Goal: Task Accomplishment & Management: Manage account settings

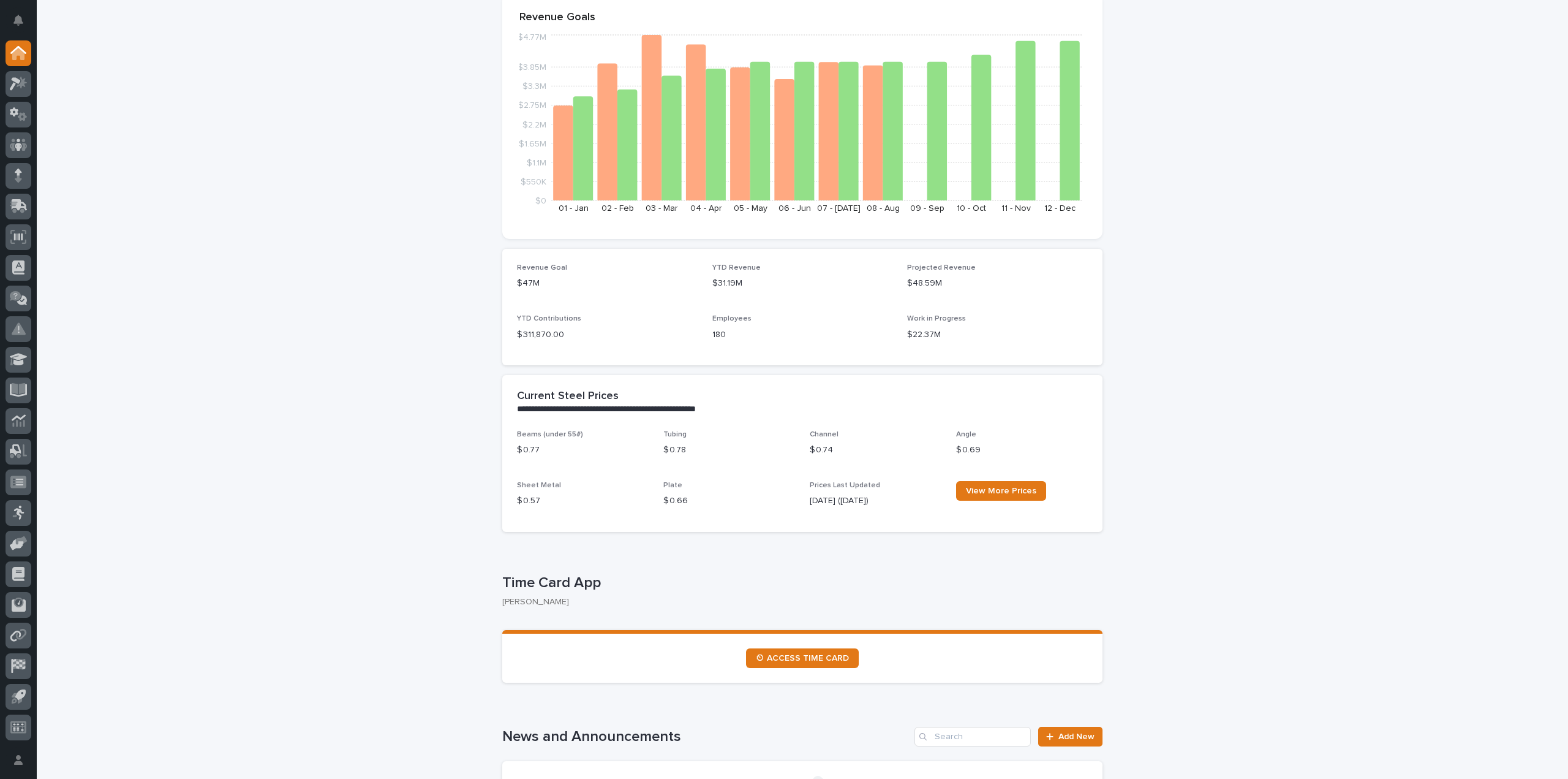
scroll to position [245, 0]
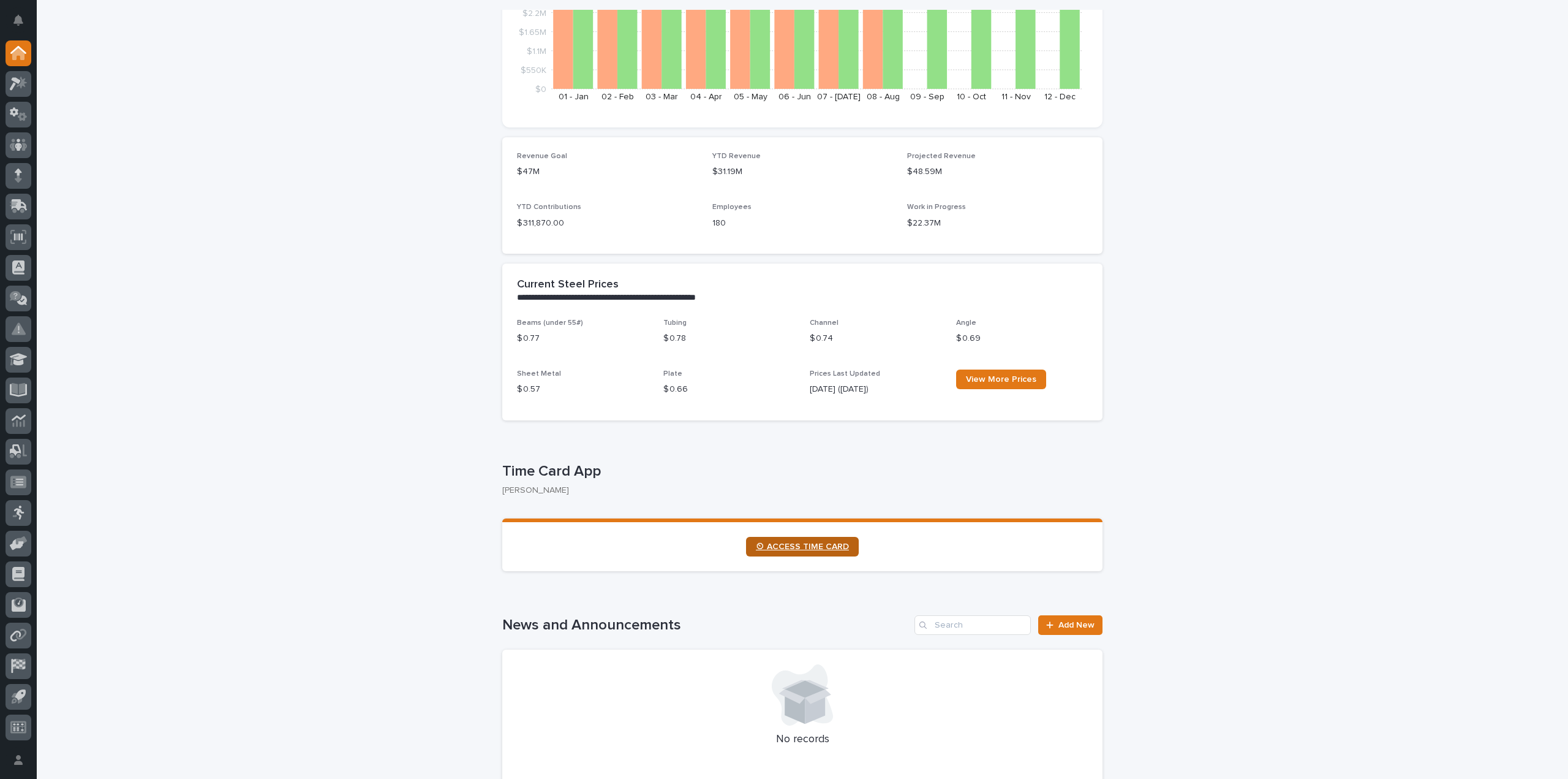
click at [826, 548] on span "⏲ ACCESS TIME CARD" at bounding box center [802, 547] width 93 height 9
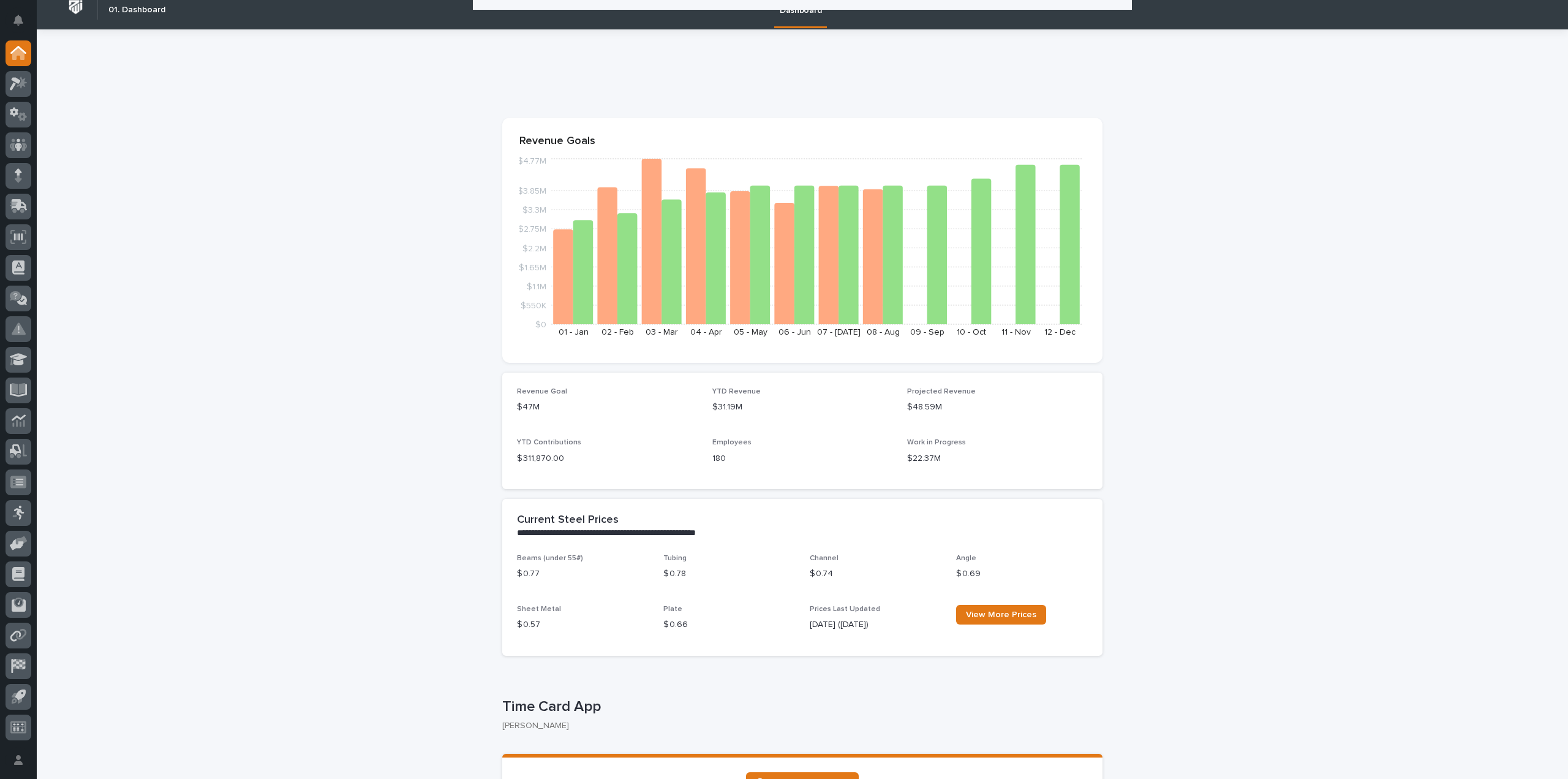
scroll to position [0, 0]
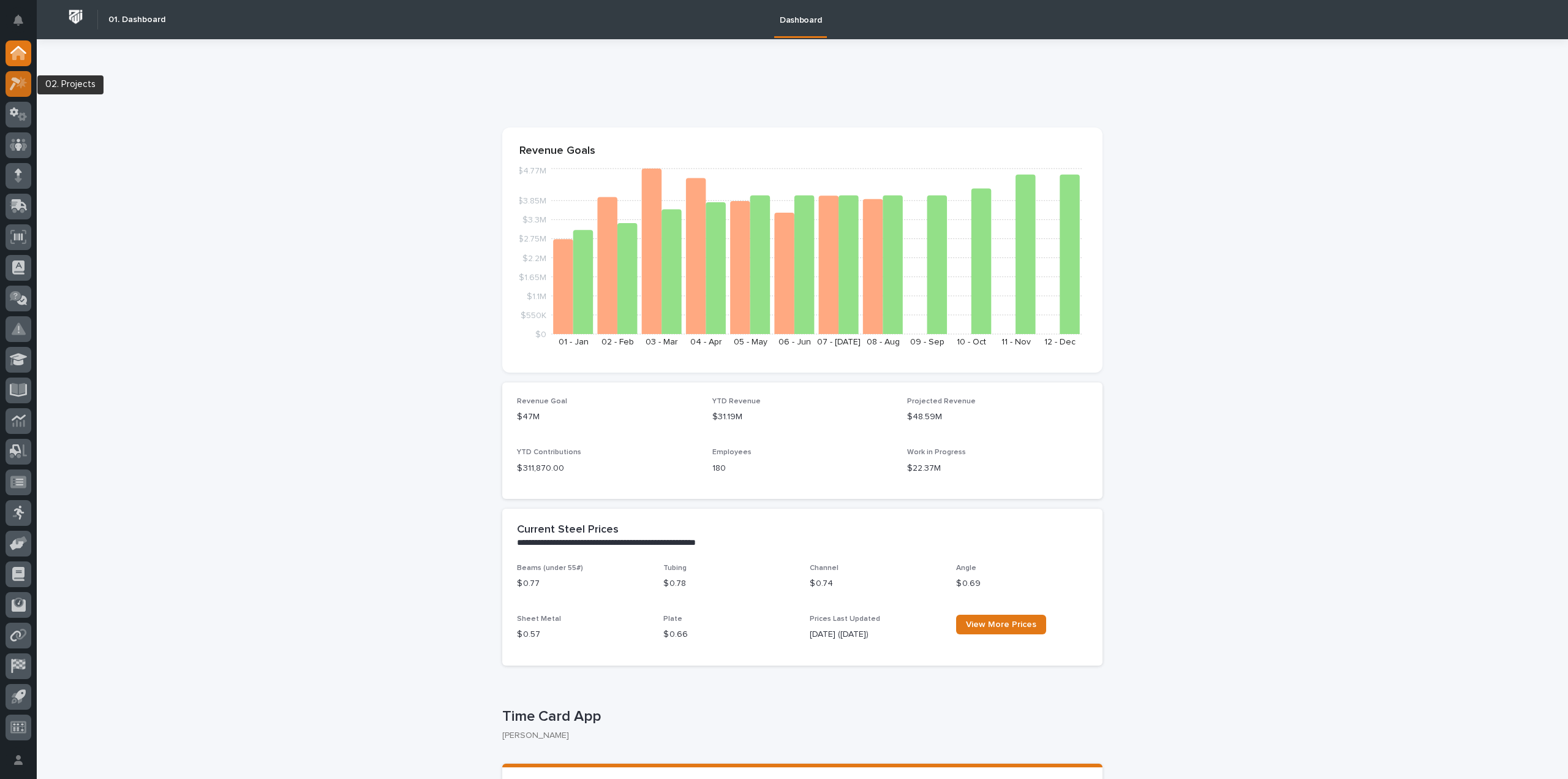
click at [26, 83] on icon at bounding box center [19, 84] width 18 height 14
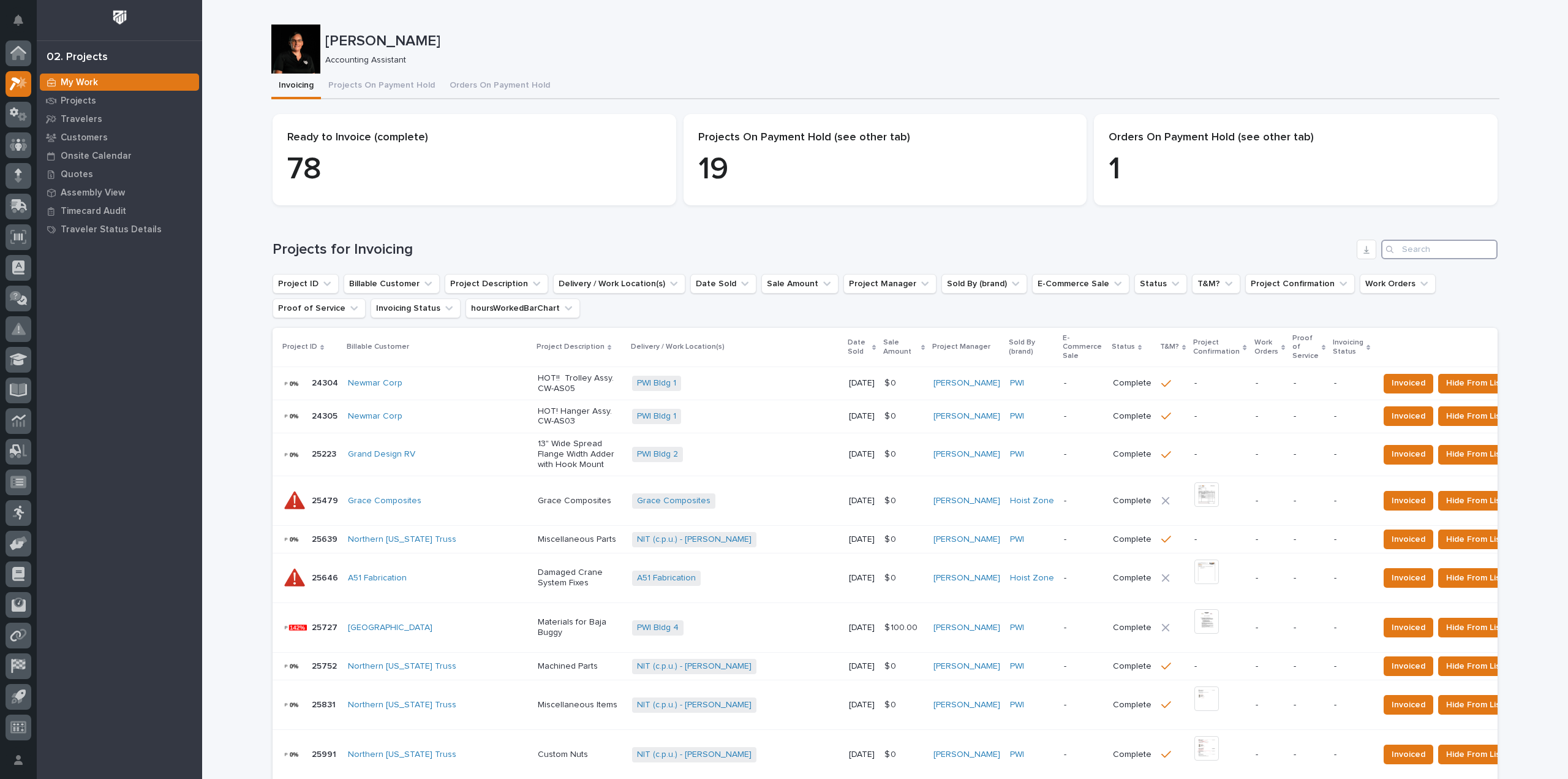
click at [1409, 249] on input "Search" at bounding box center [1439, 249] width 117 height 20
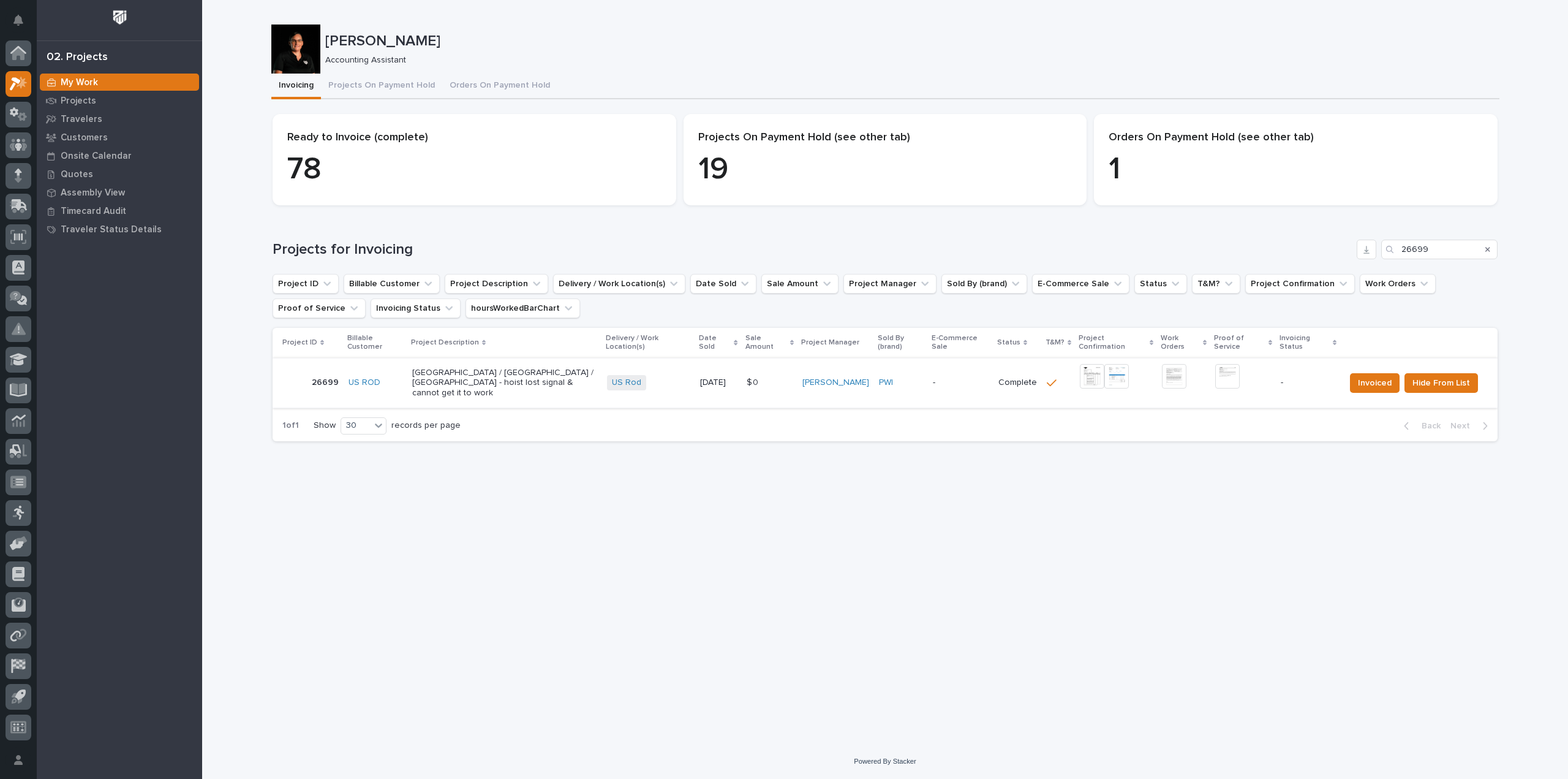
click at [1099, 380] on img at bounding box center [1092, 376] width 24 height 24
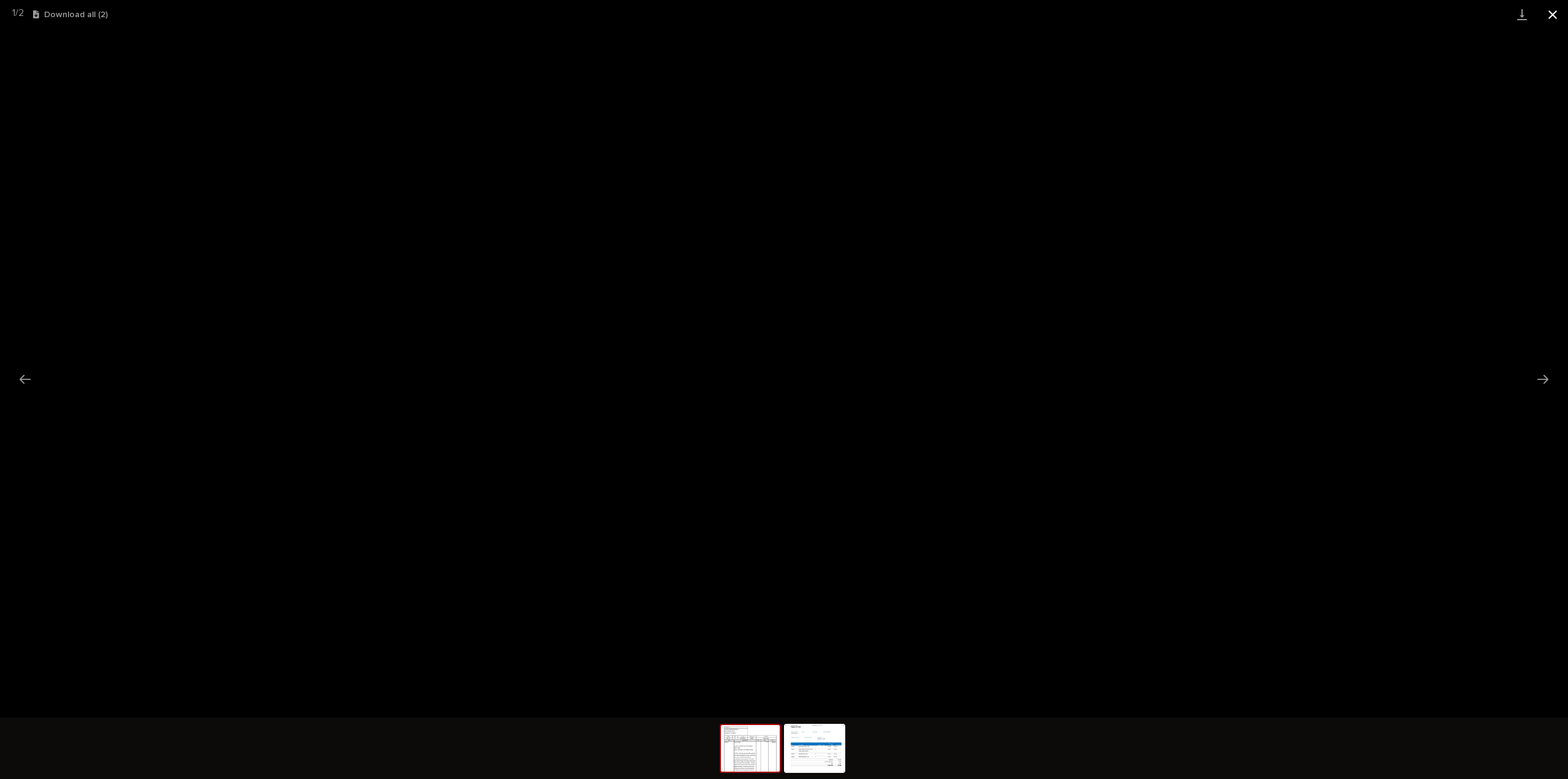
click at [1559, 16] on button "Close gallery" at bounding box center [1552, 14] width 31 height 28
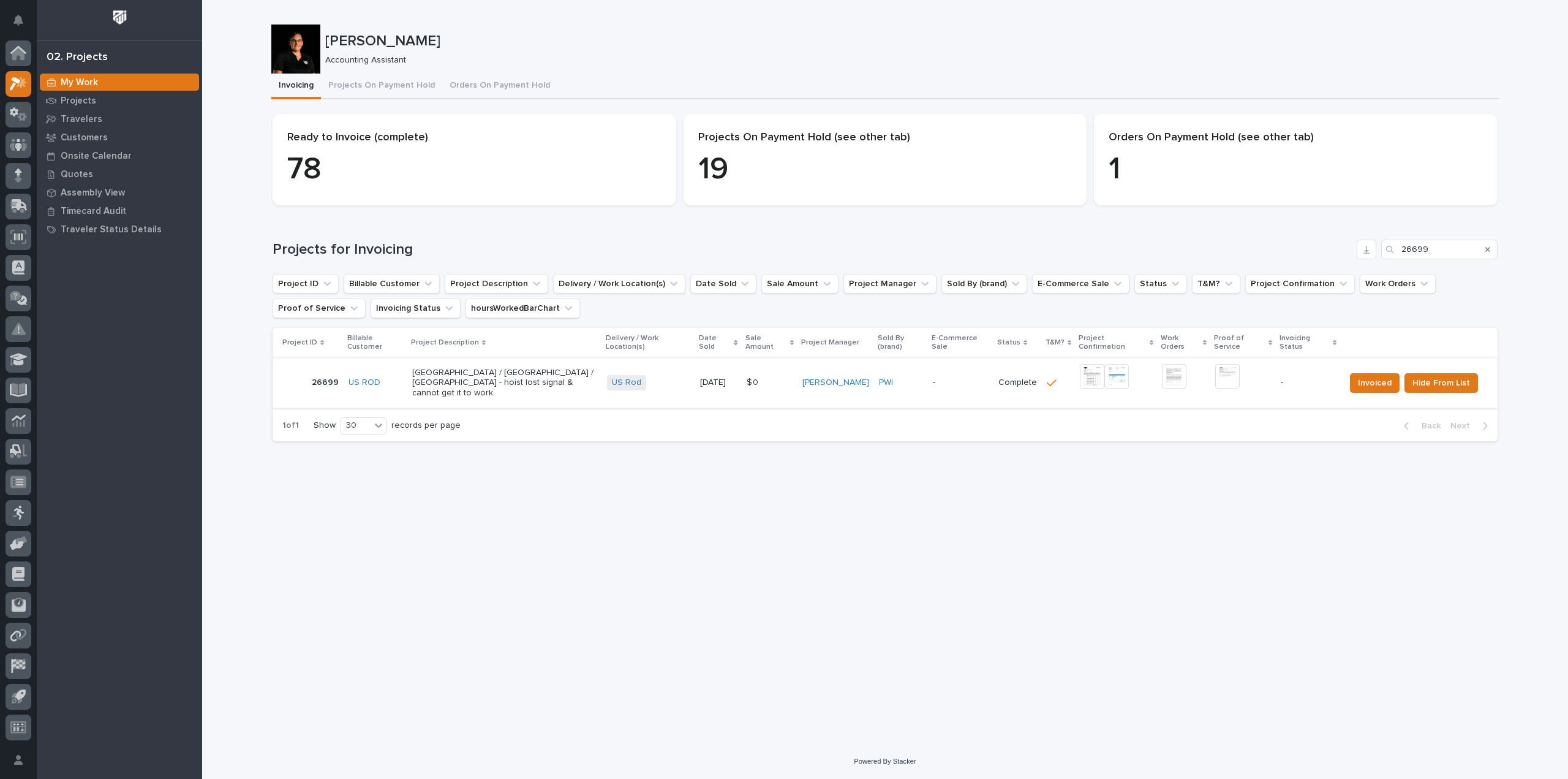
click at [1235, 380] on img at bounding box center [1227, 376] width 24 height 24
click at [1377, 382] on span "Invoiced" at bounding box center [1374, 383] width 33 height 15
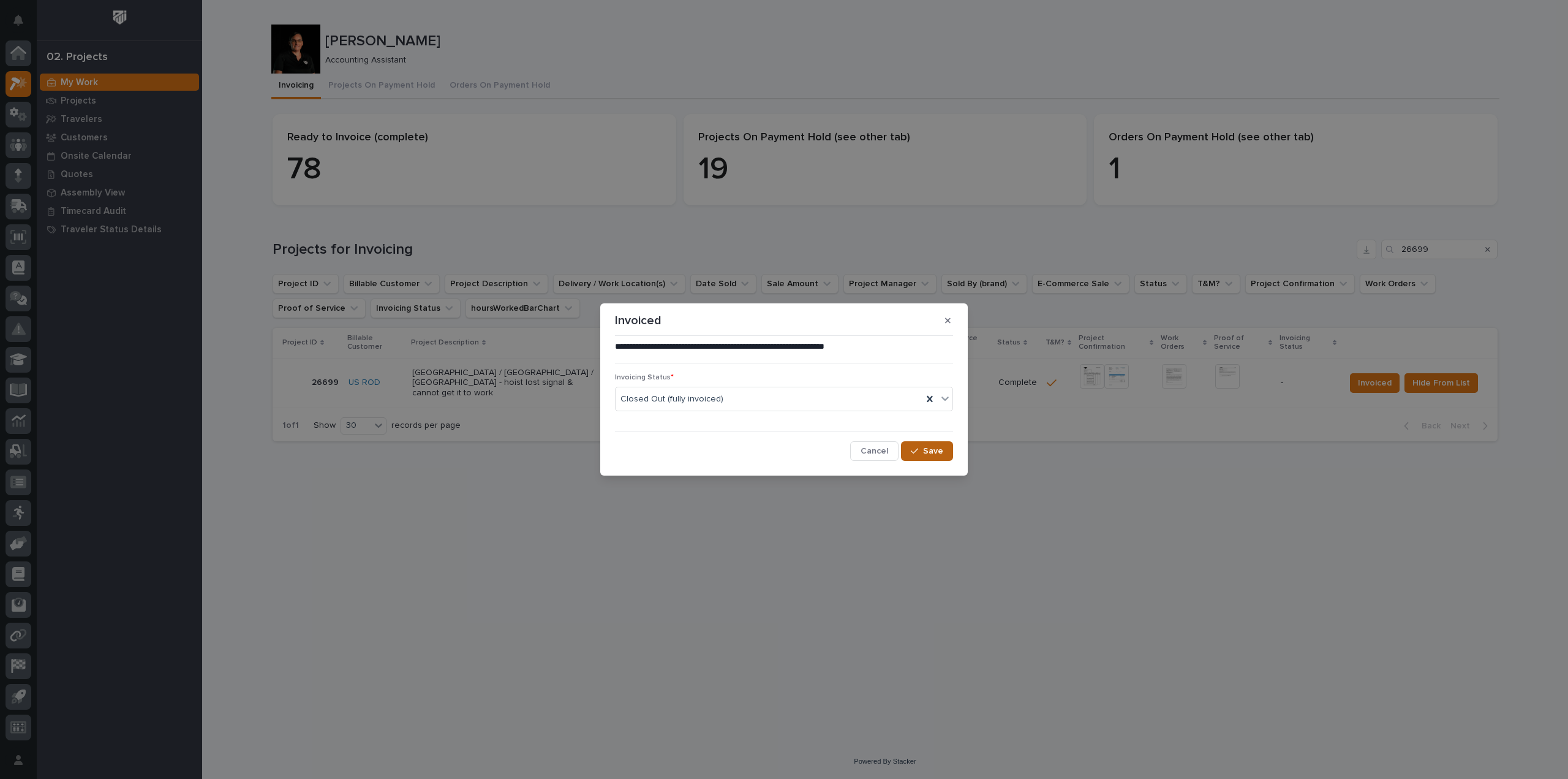
click at [932, 454] on span "Save" at bounding box center [933, 451] width 20 height 11
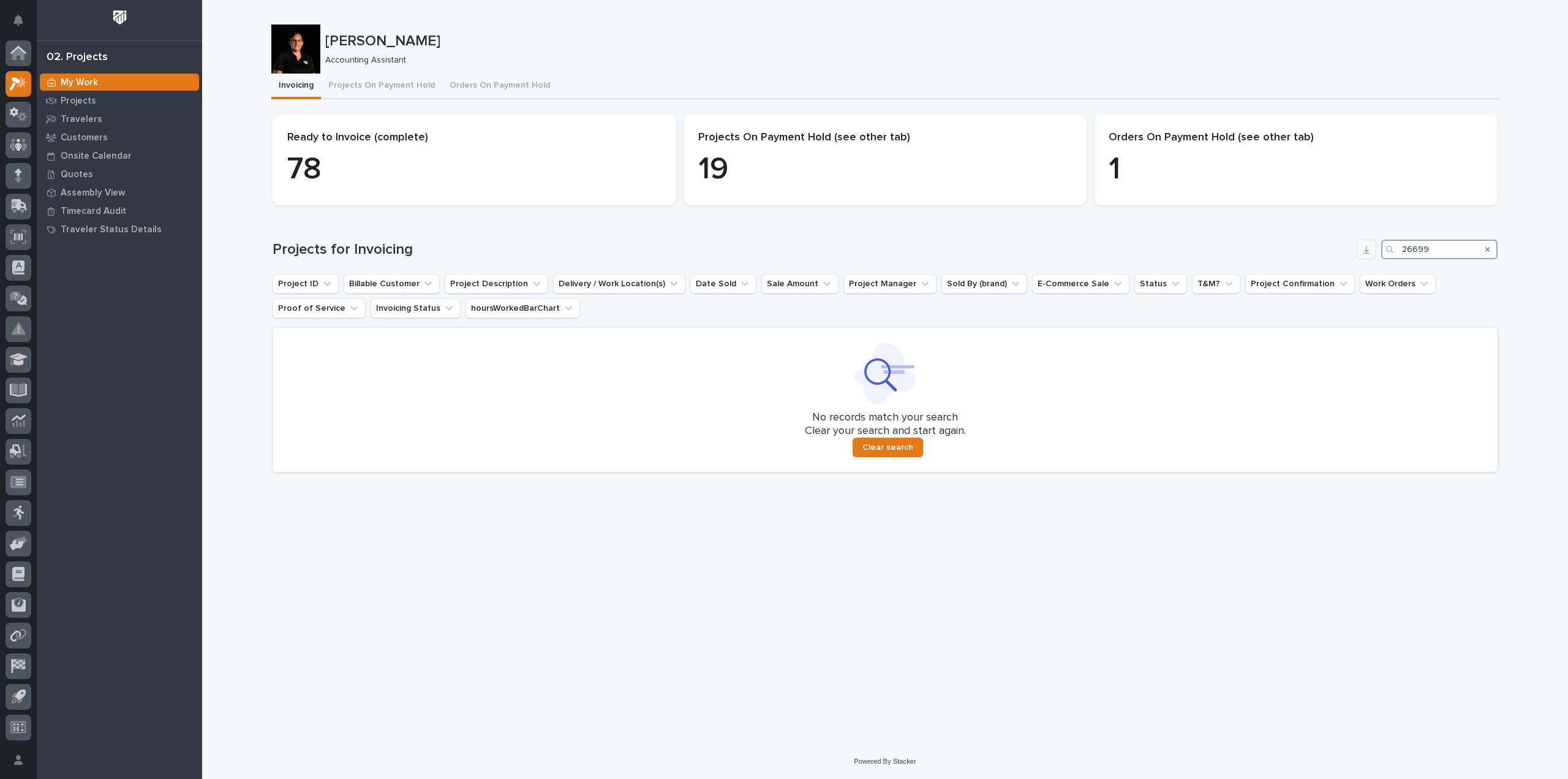
drag, startPoint x: 1443, startPoint y: 244, endPoint x: 1364, endPoint y: 251, distance: 79.3
click at [1364, 251] on div "Projects for Invoicing 26699" at bounding box center [885, 249] width 1225 height 20
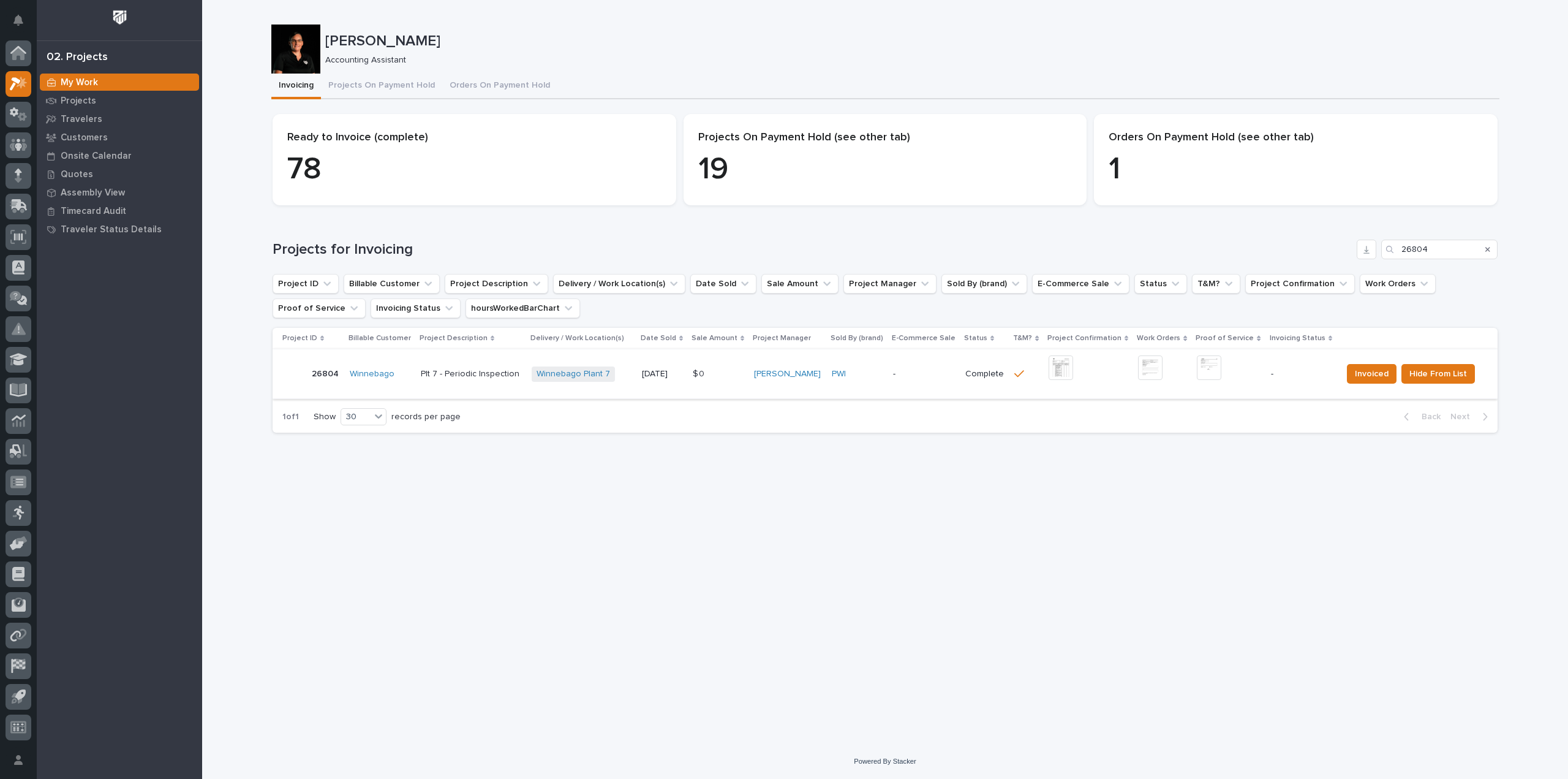
click at [1055, 373] on img at bounding box center [1061, 367] width 24 height 24
click at [1215, 366] on img at bounding box center [1209, 367] width 24 height 24
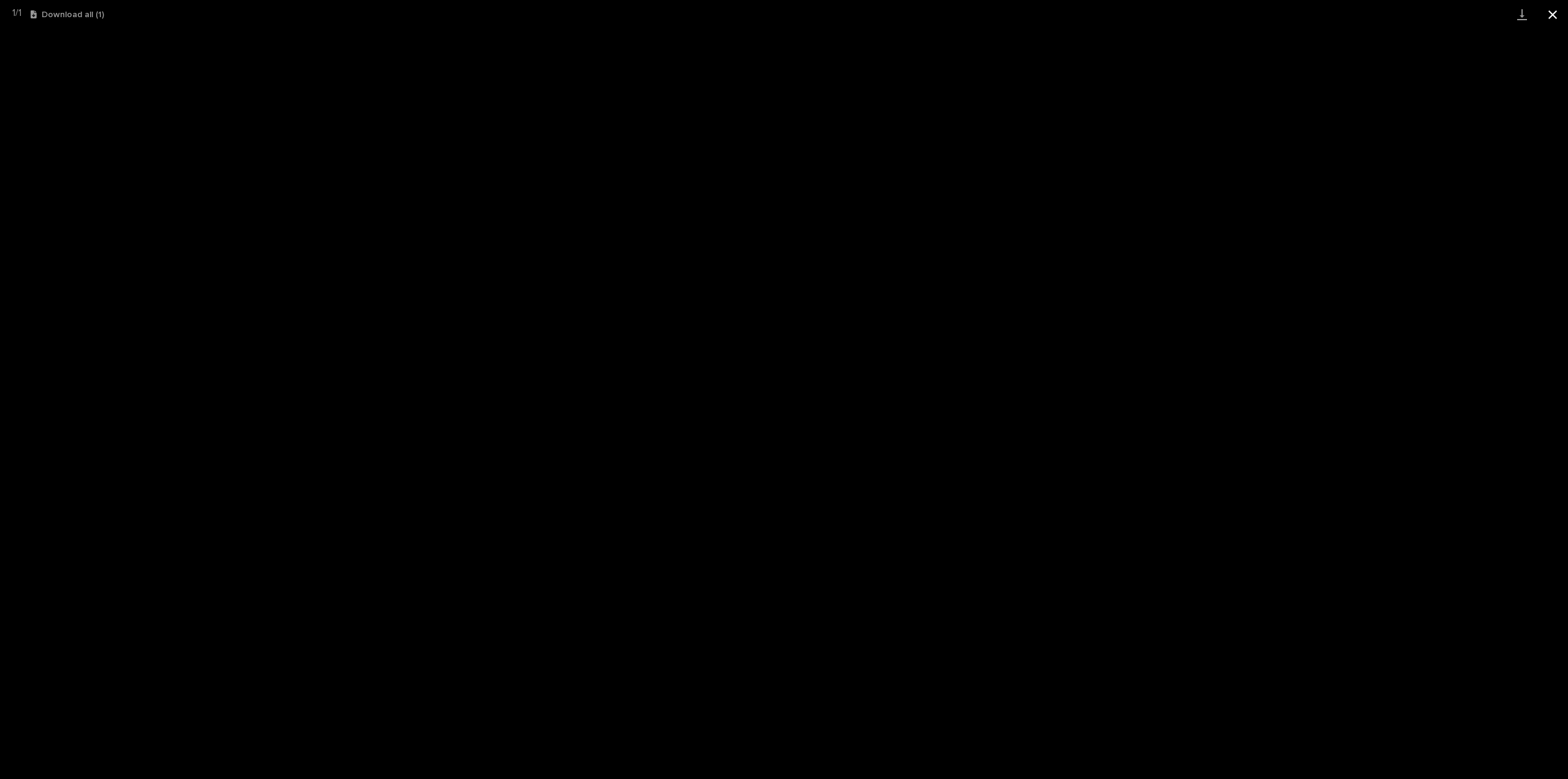
click at [1552, 14] on button "Close gallery" at bounding box center [1552, 14] width 31 height 28
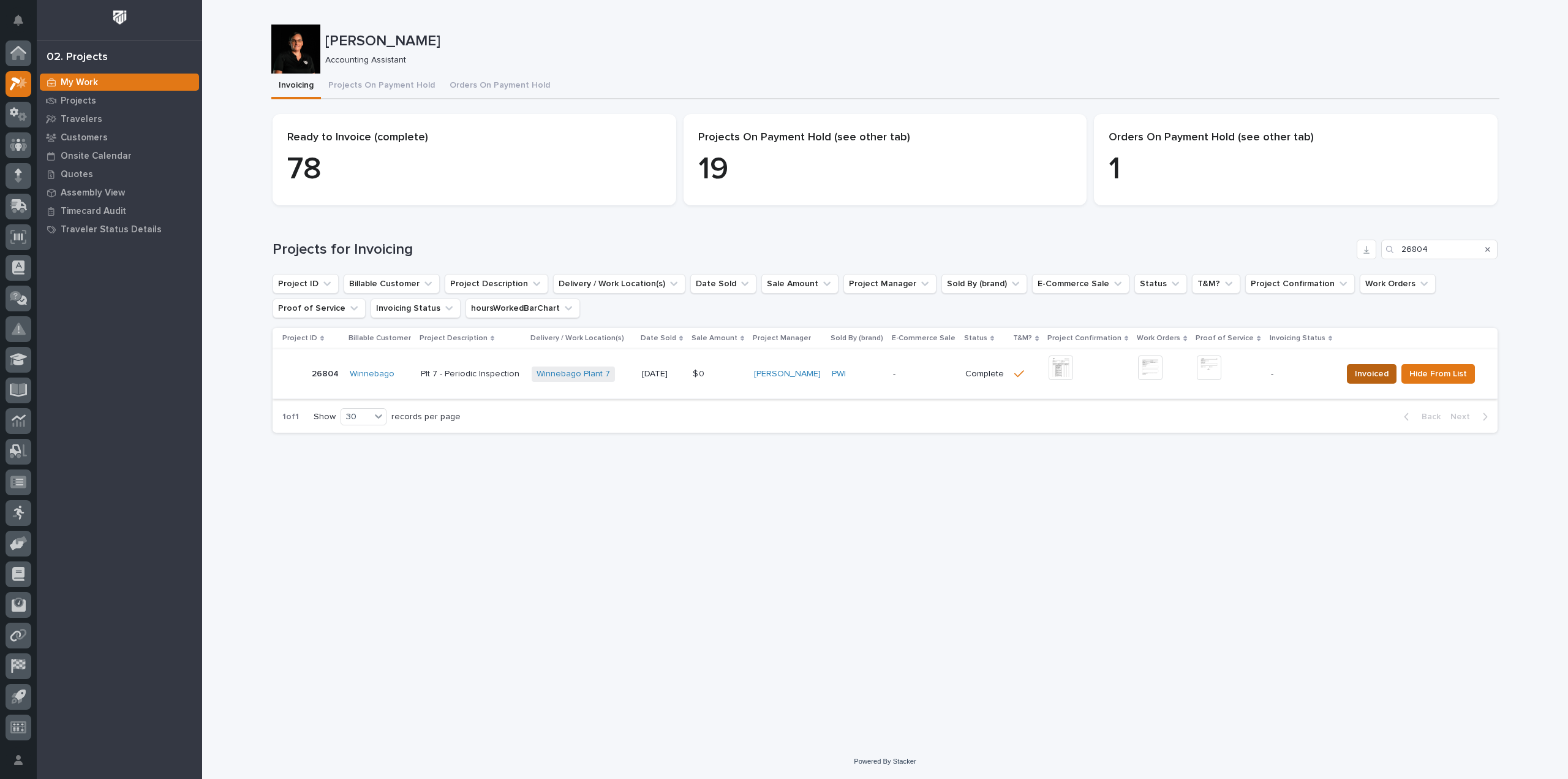
click at [1368, 375] on span "Invoiced" at bounding box center [1371, 374] width 33 height 15
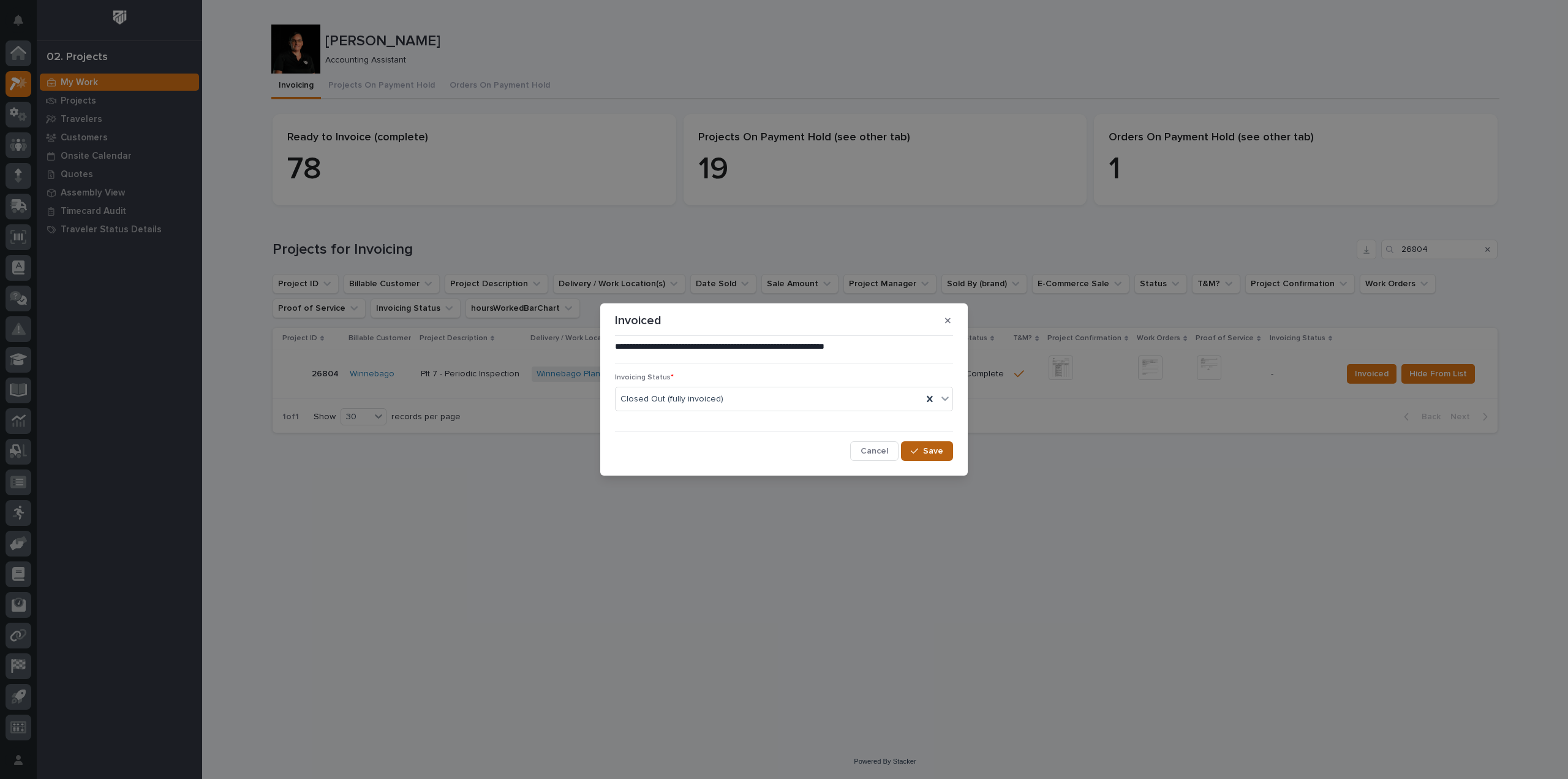
click at [936, 448] on span "Save" at bounding box center [933, 451] width 20 height 11
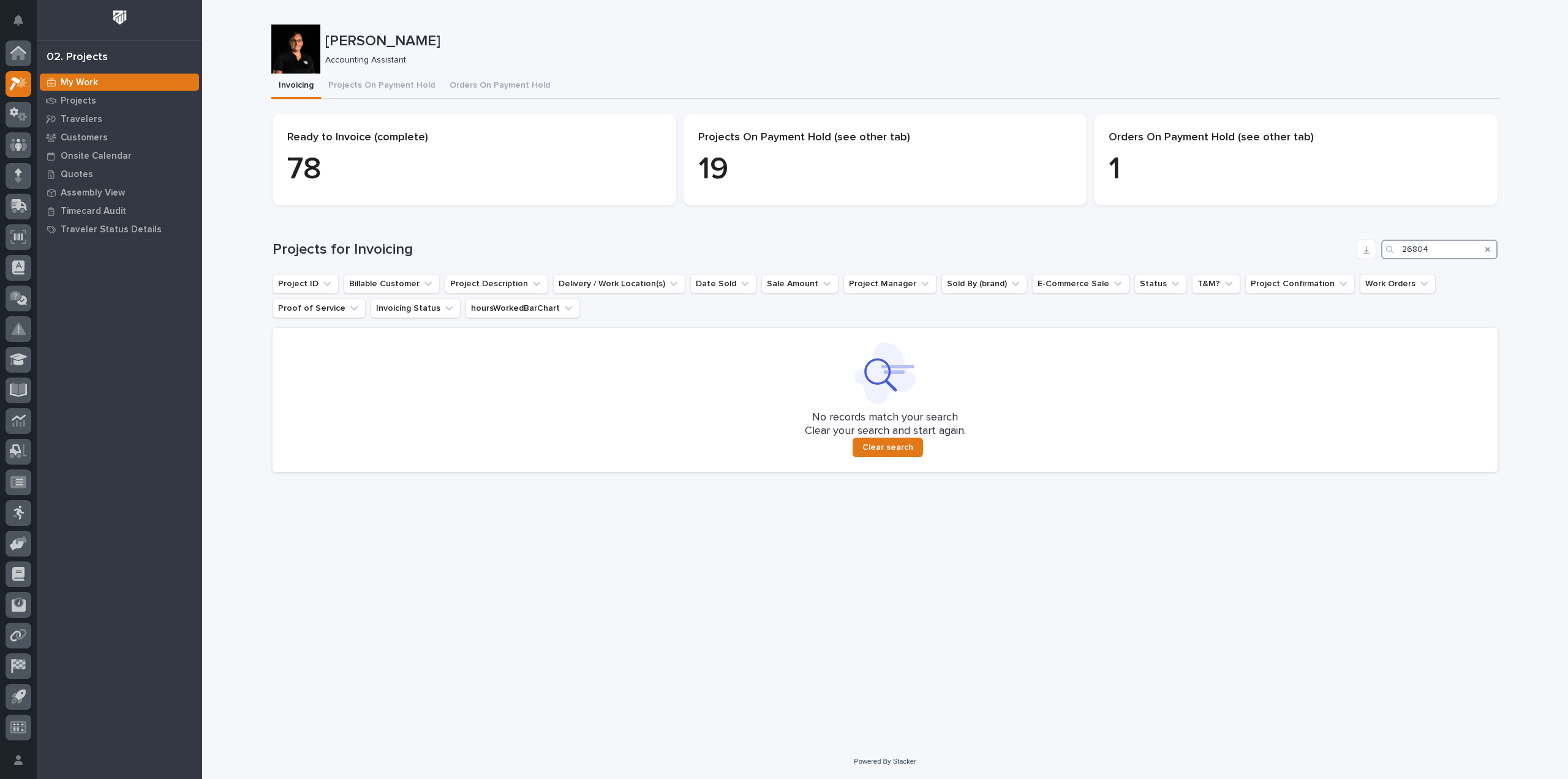
drag, startPoint x: 1437, startPoint y: 252, endPoint x: 1344, endPoint y: 273, distance: 95.3
click at [1344, 273] on div "Projects for Invoicing 26804 Project ID Billable Customer Project Description D…" at bounding box center [885, 355] width 1225 height 232
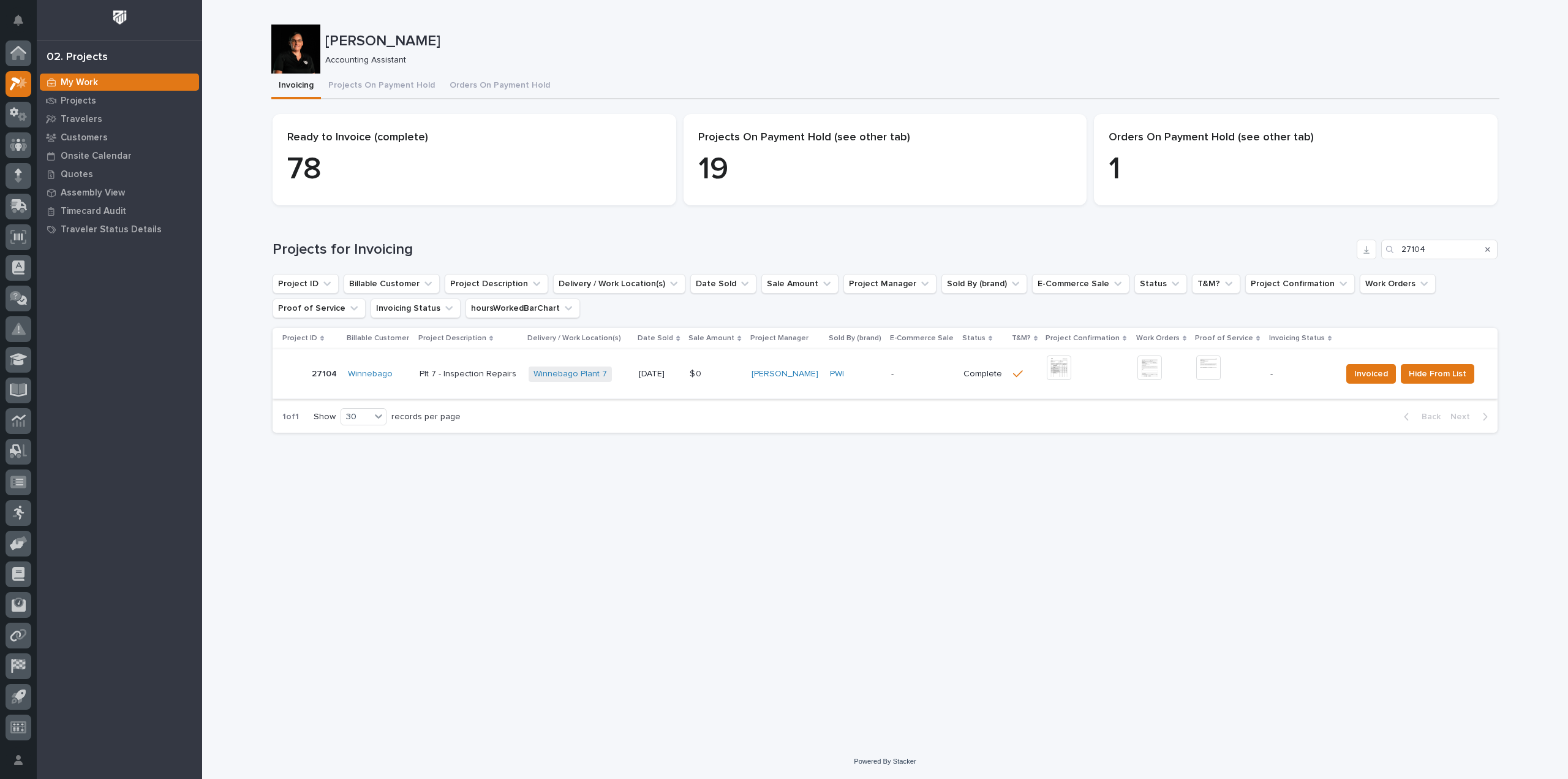
click at [1062, 368] on img at bounding box center [1059, 367] width 24 height 24
click at [1201, 375] on img at bounding box center [1209, 367] width 24 height 24
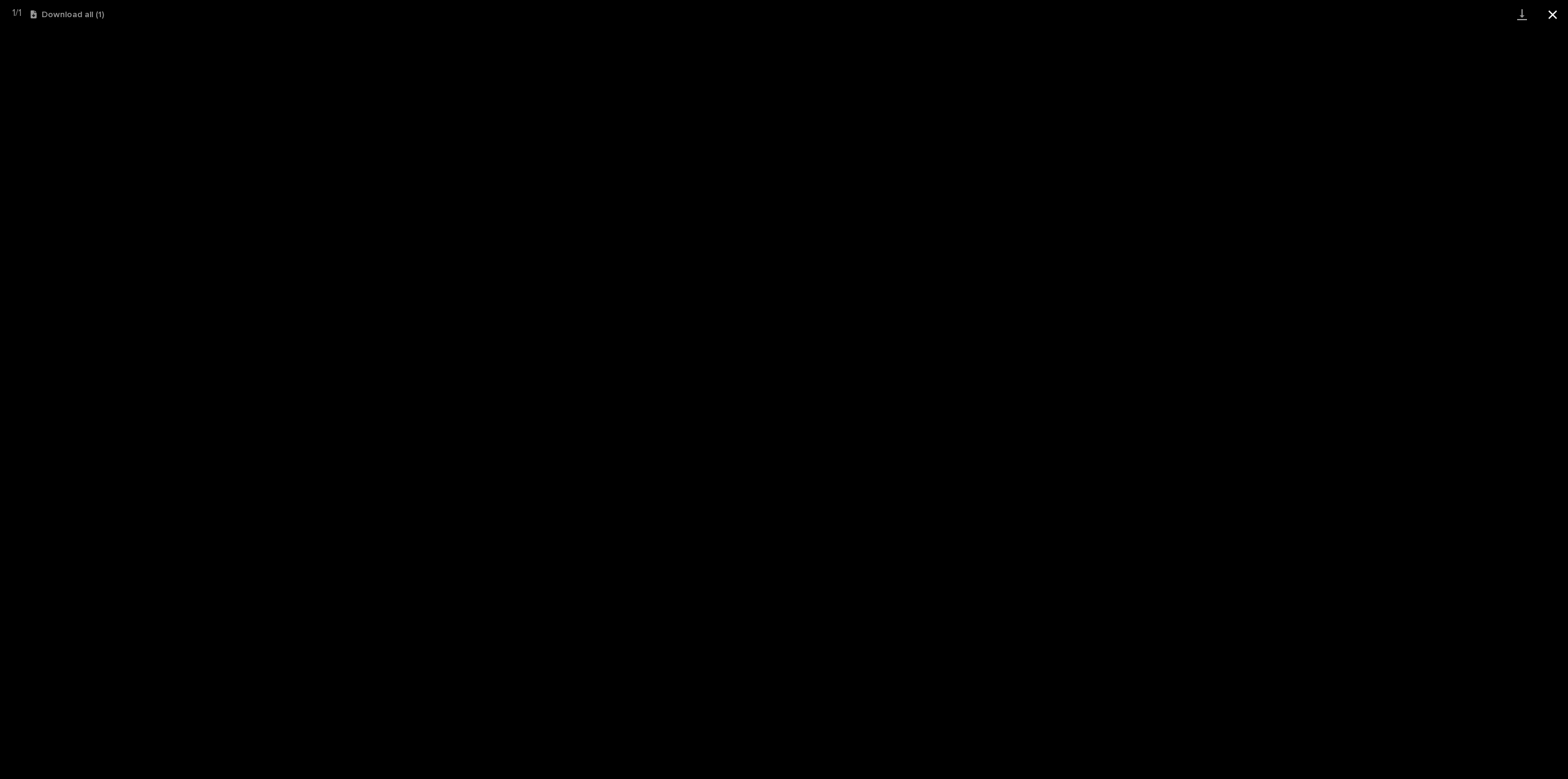
click at [1557, 19] on button "Close gallery" at bounding box center [1552, 14] width 31 height 28
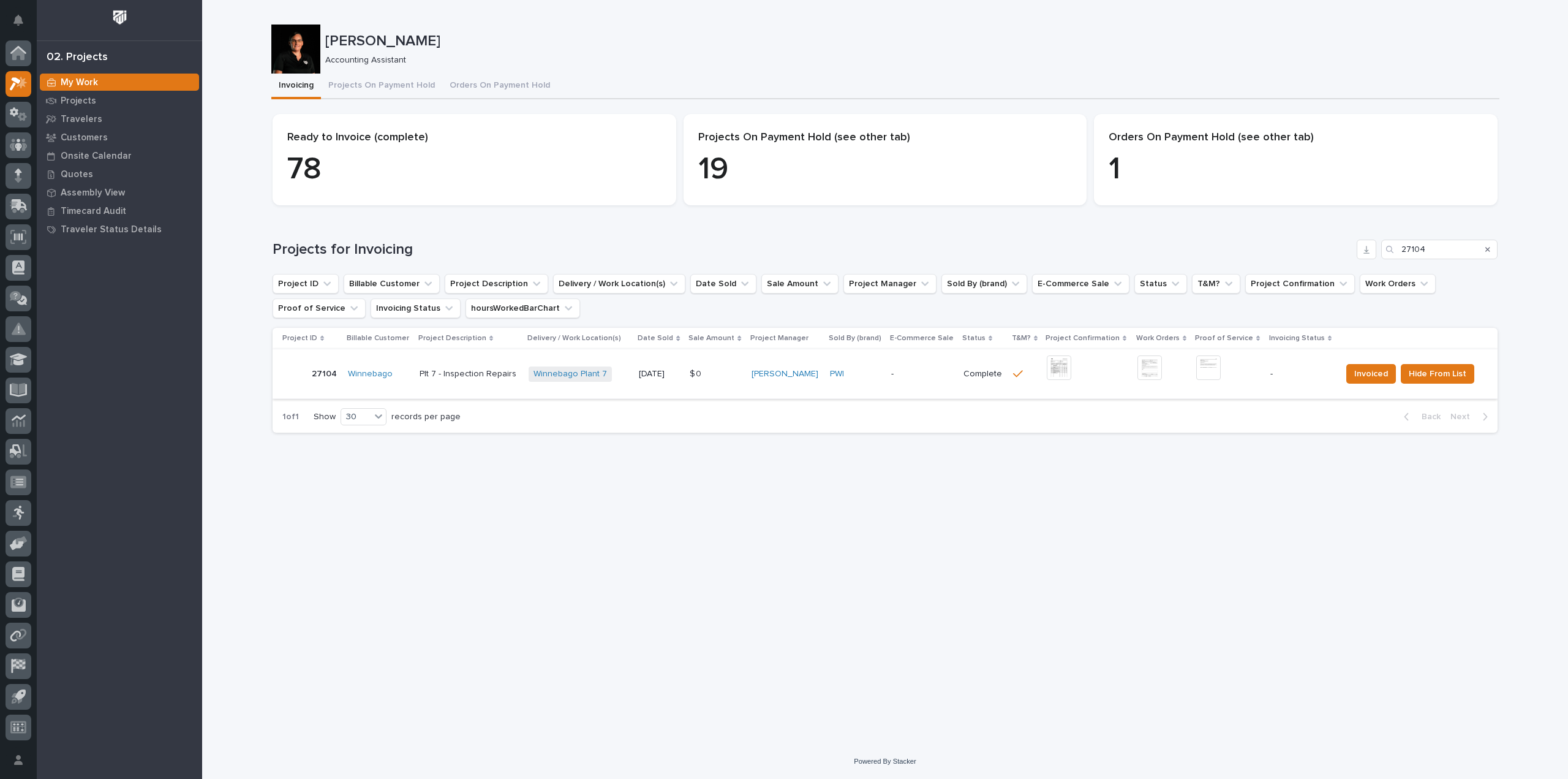
click at [1210, 371] on img at bounding box center [1209, 367] width 24 height 24
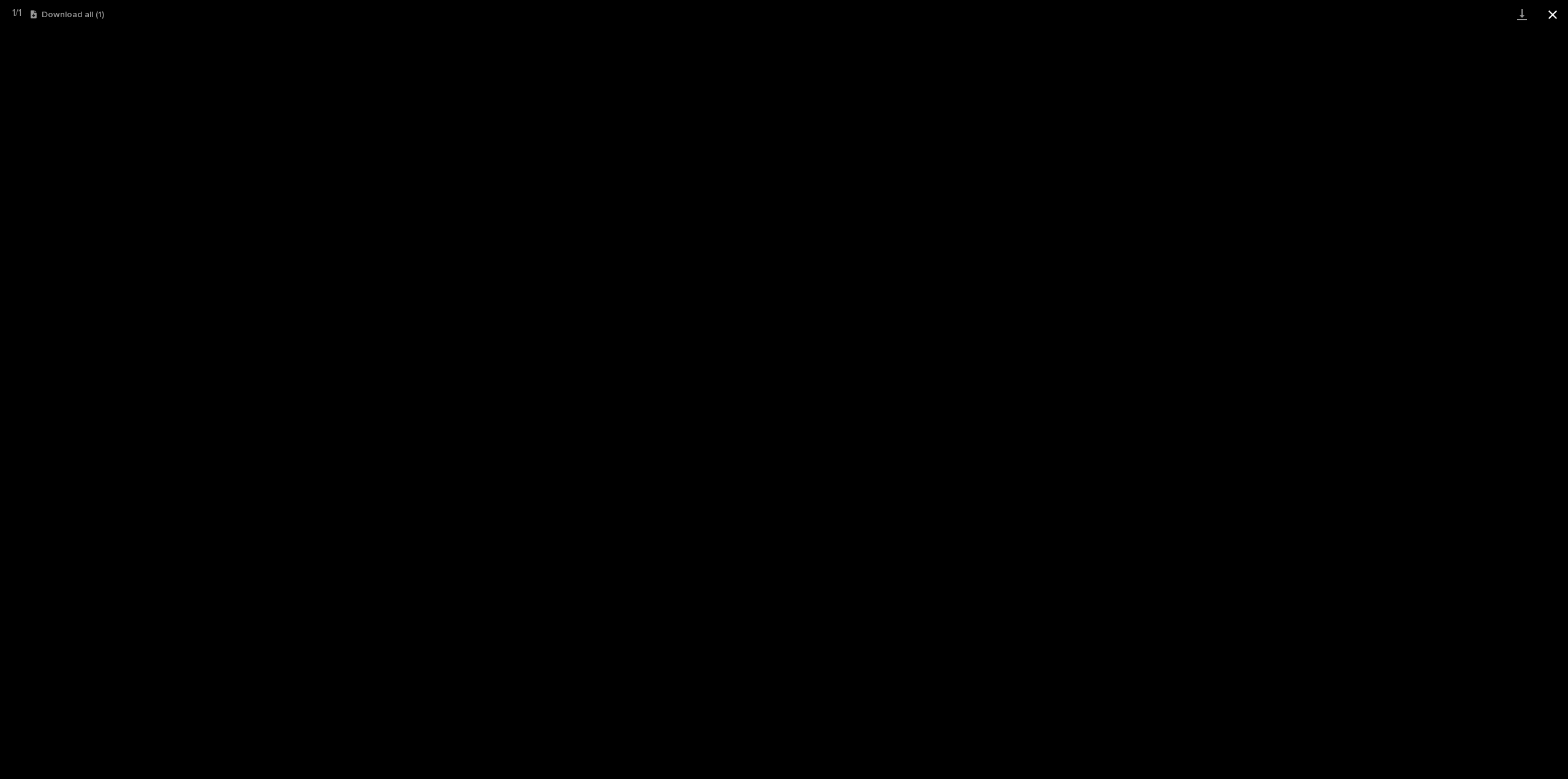
click at [1552, 14] on button "Close gallery" at bounding box center [1552, 14] width 31 height 28
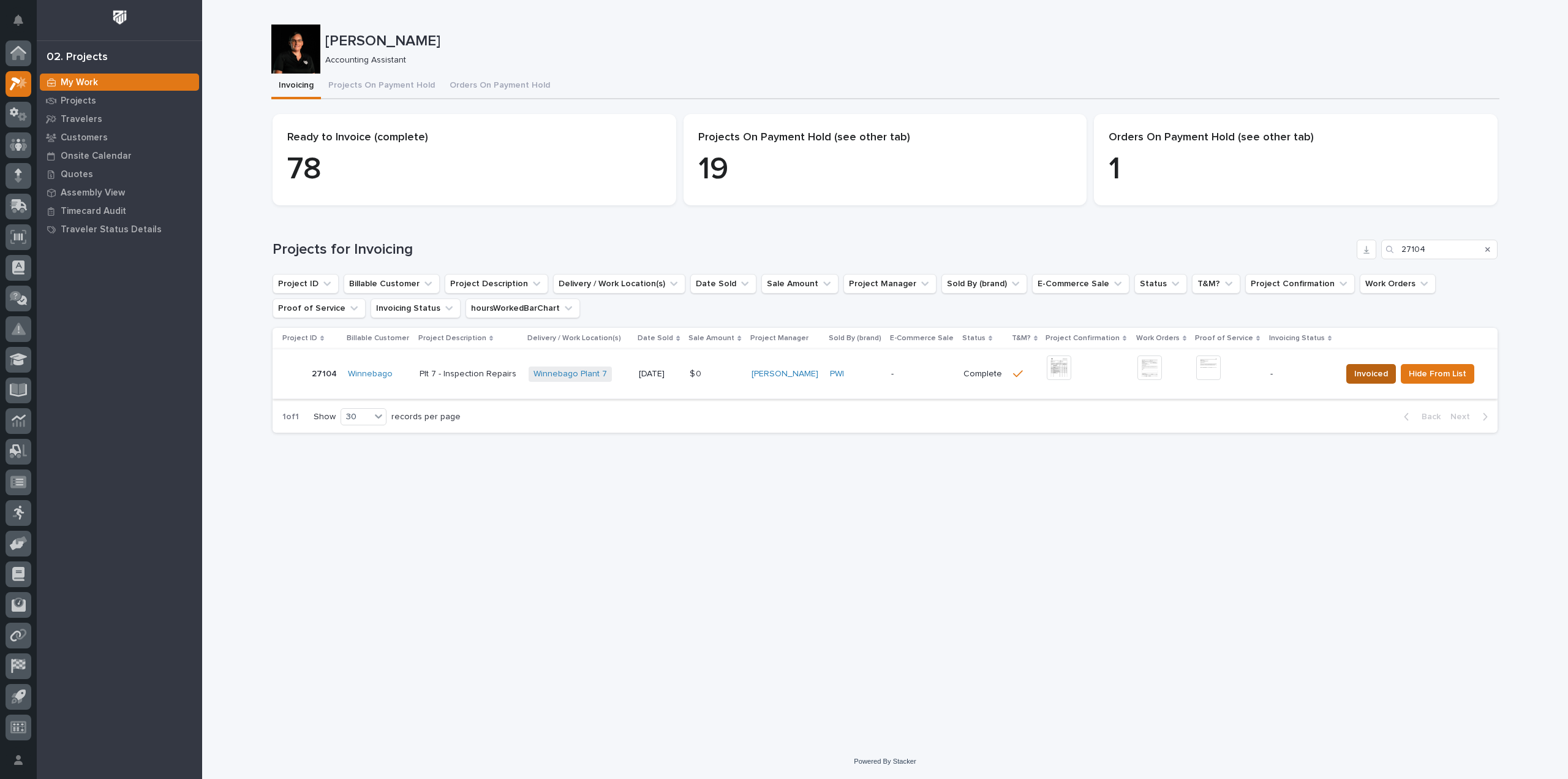
click at [1373, 369] on span "Invoiced" at bounding box center [1371, 374] width 33 height 15
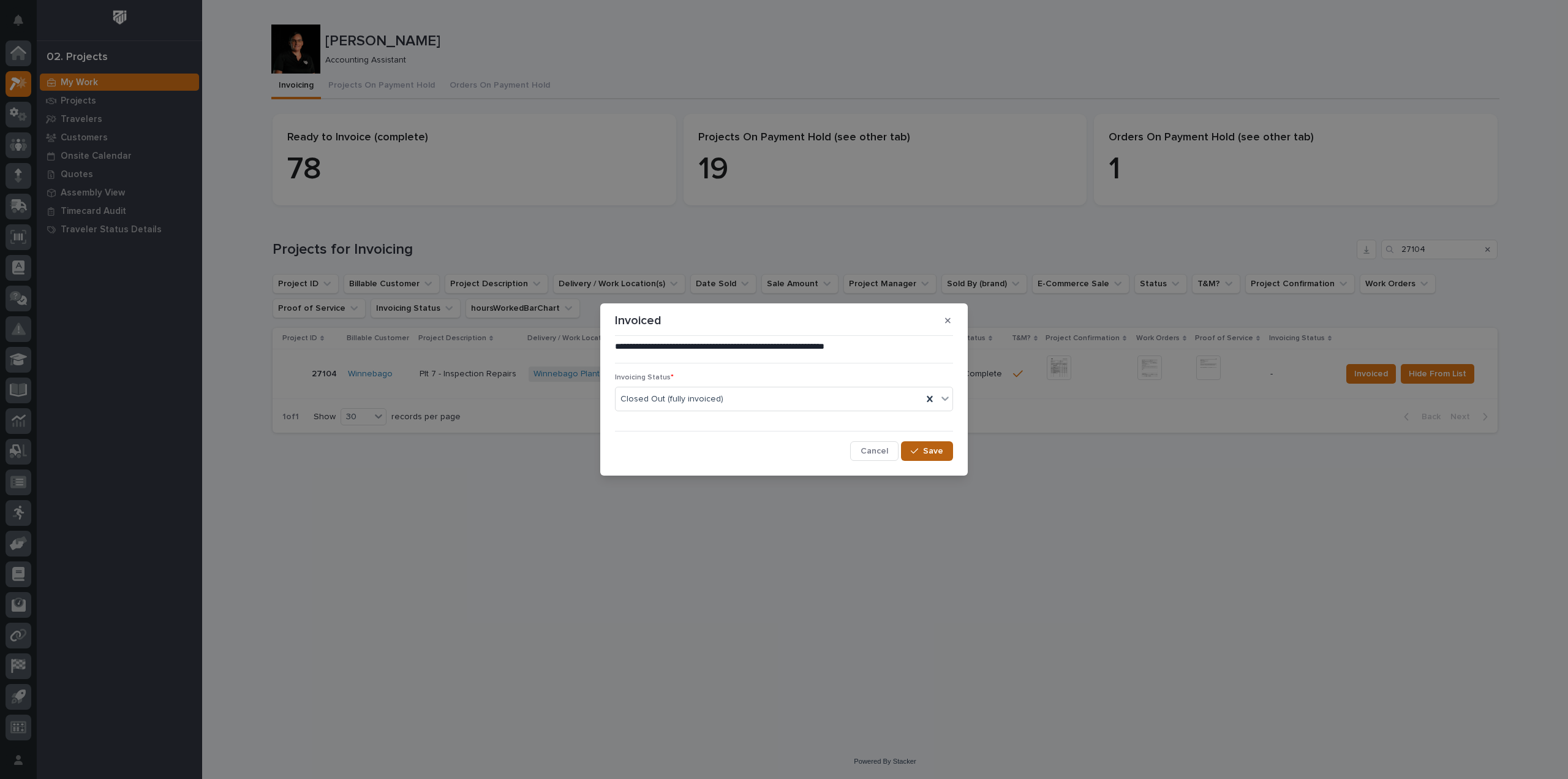
click at [931, 453] on span "Save" at bounding box center [933, 451] width 20 height 11
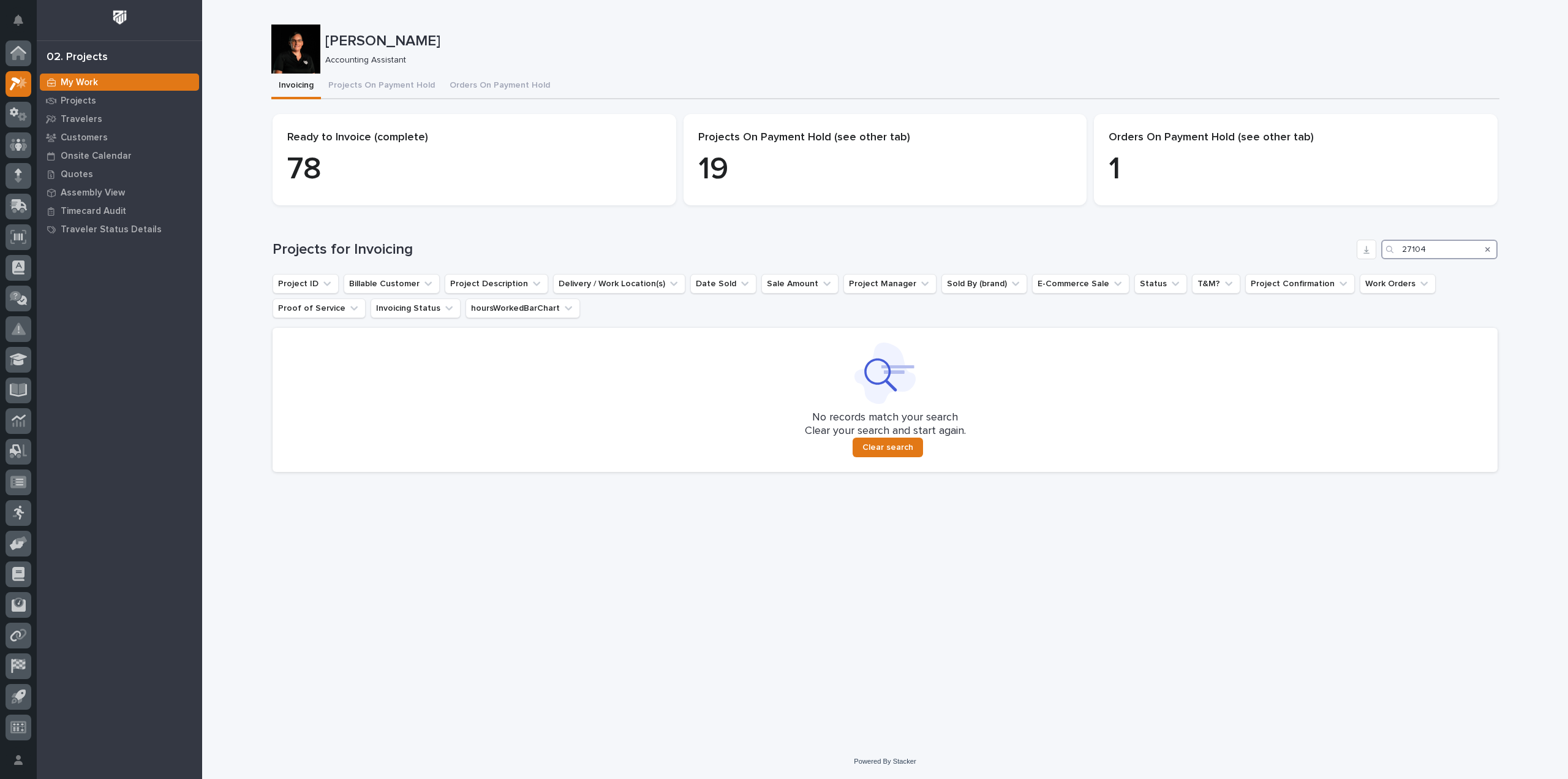
drag, startPoint x: 1425, startPoint y: 261, endPoint x: 1327, endPoint y: 263, distance: 98.0
click at [1328, 264] on div "Projects for Invoicing 27104 Project ID Billable Customer Project Description D…" at bounding box center [885, 355] width 1225 height 232
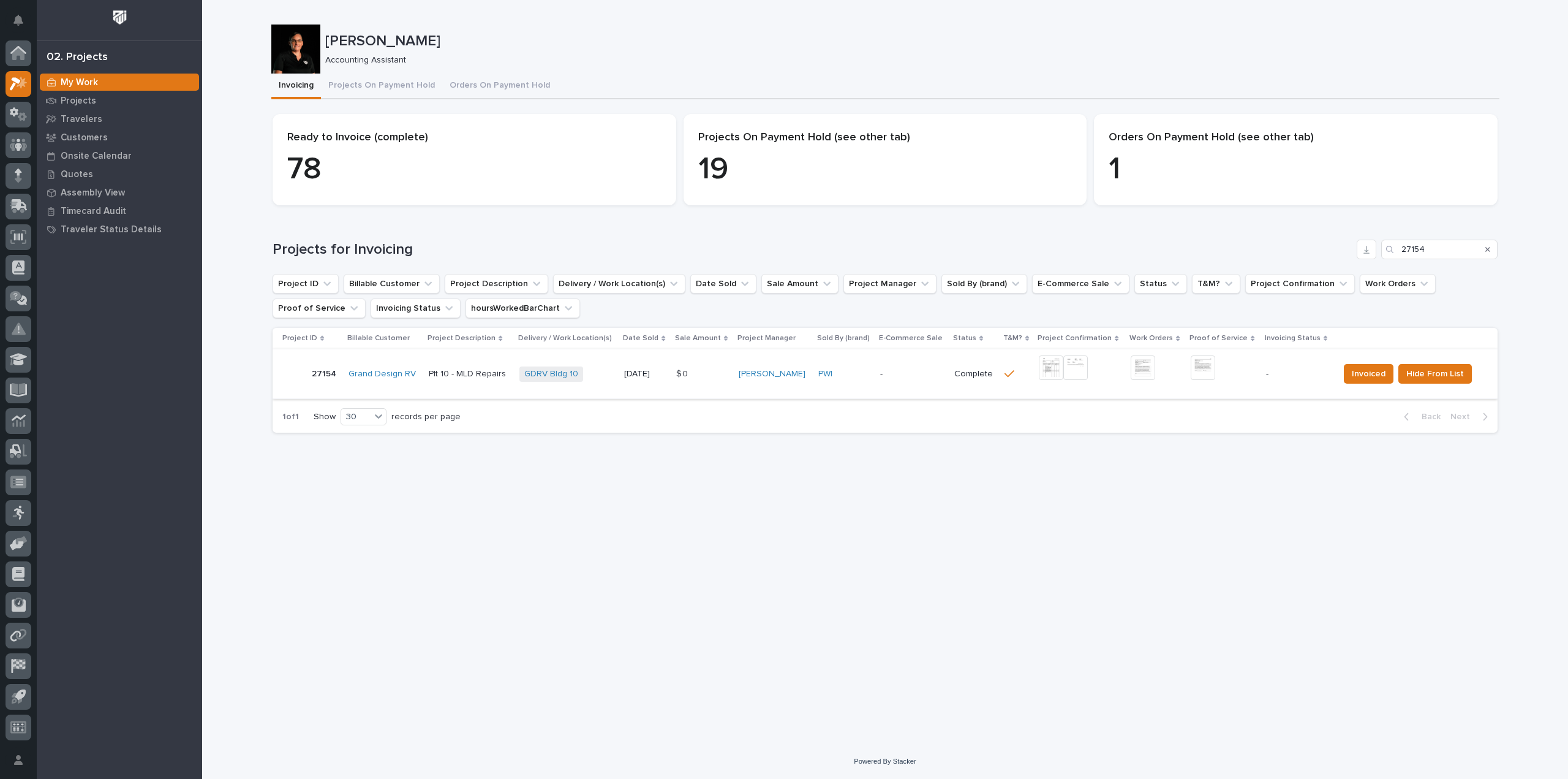
click at [1056, 363] on img at bounding box center [1051, 367] width 24 height 24
click at [1201, 368] on img at bounding box center [1203, 367] width 24 height 24
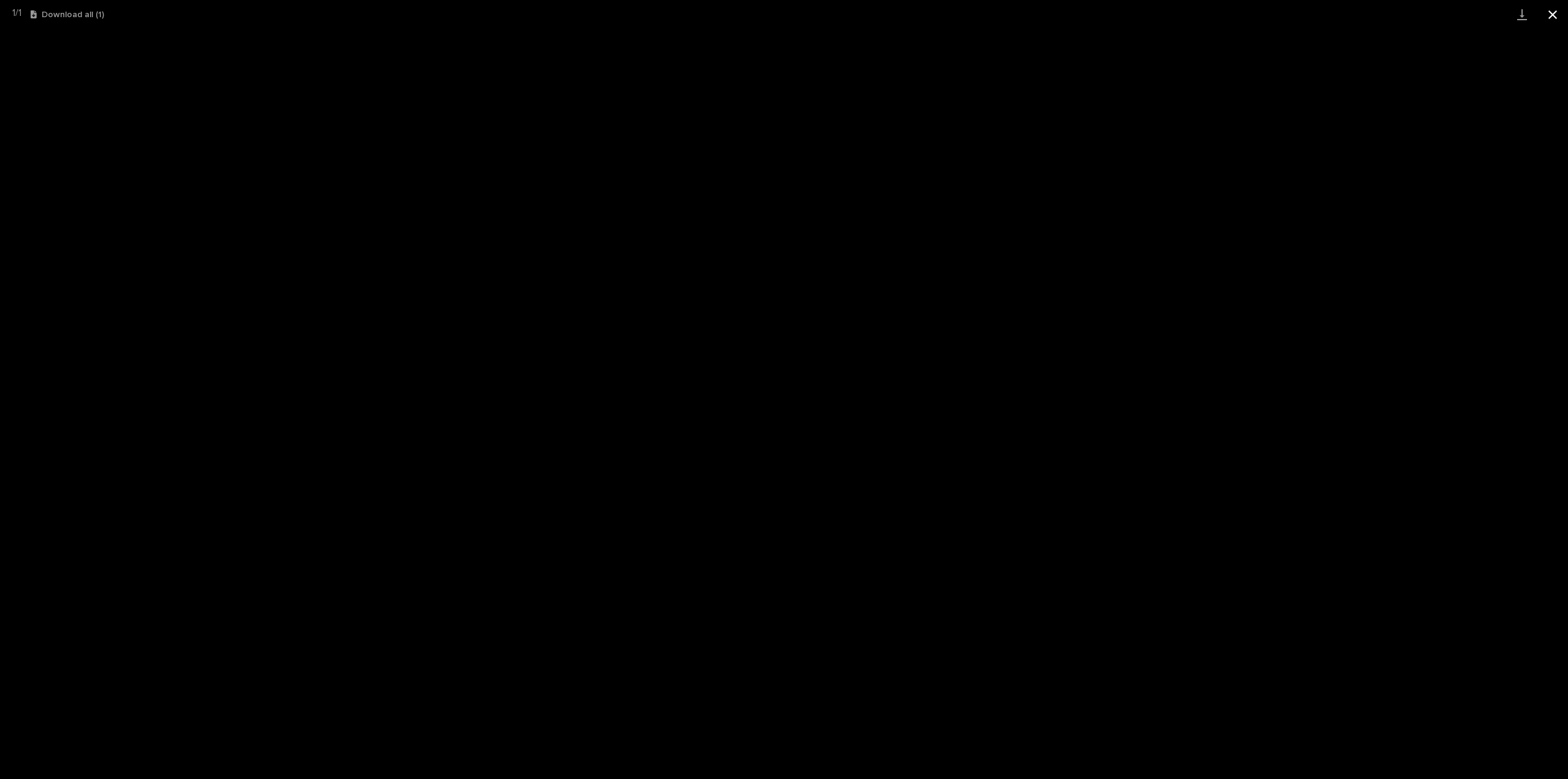
click at [1557, 7] on button "Close gallery" at bounding box center [1552, 14] width 31 height 28
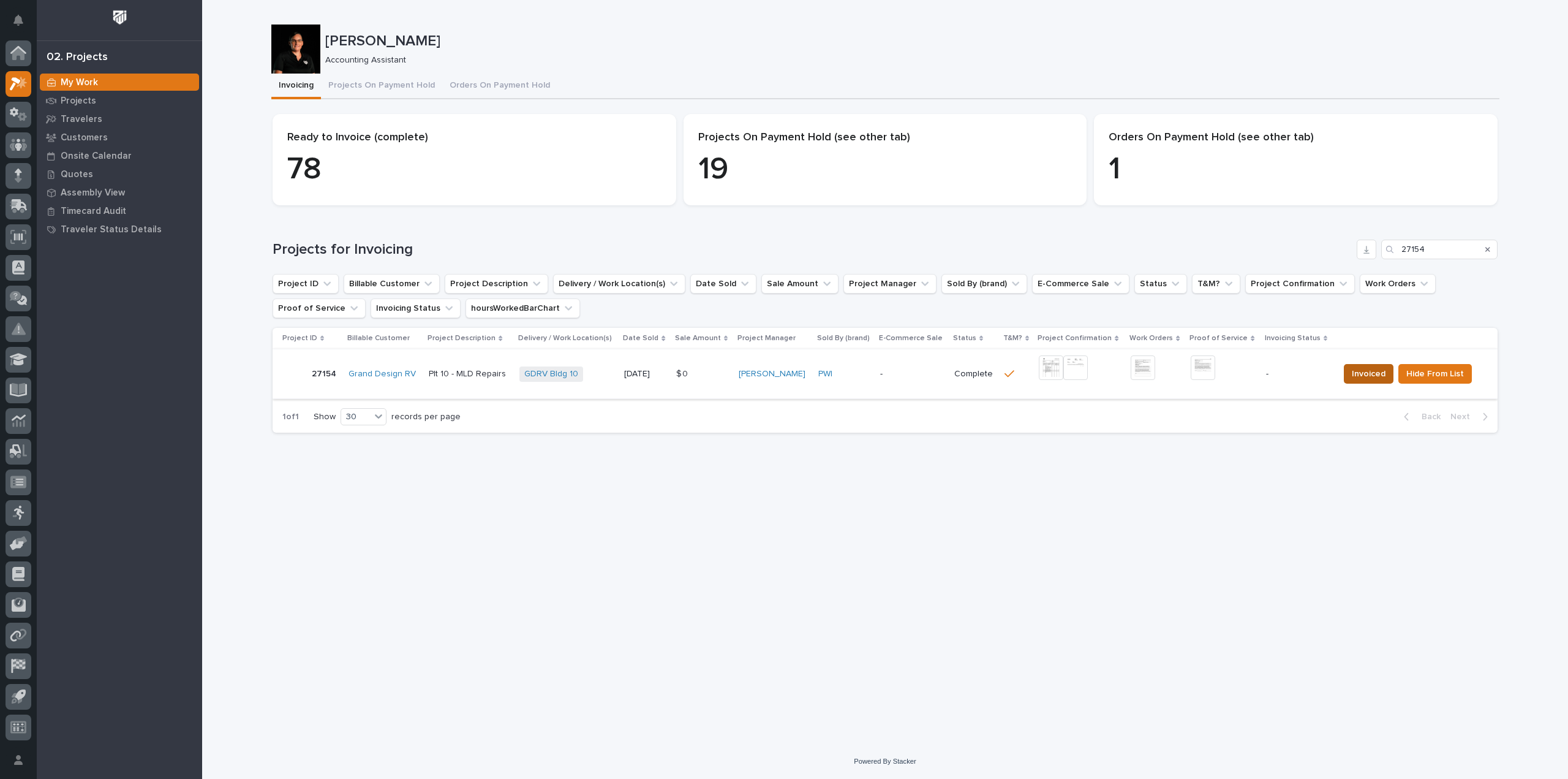
click at [1377, 378] on span "Invoiced" at bounding box center [1368, 374] width 33 height 15
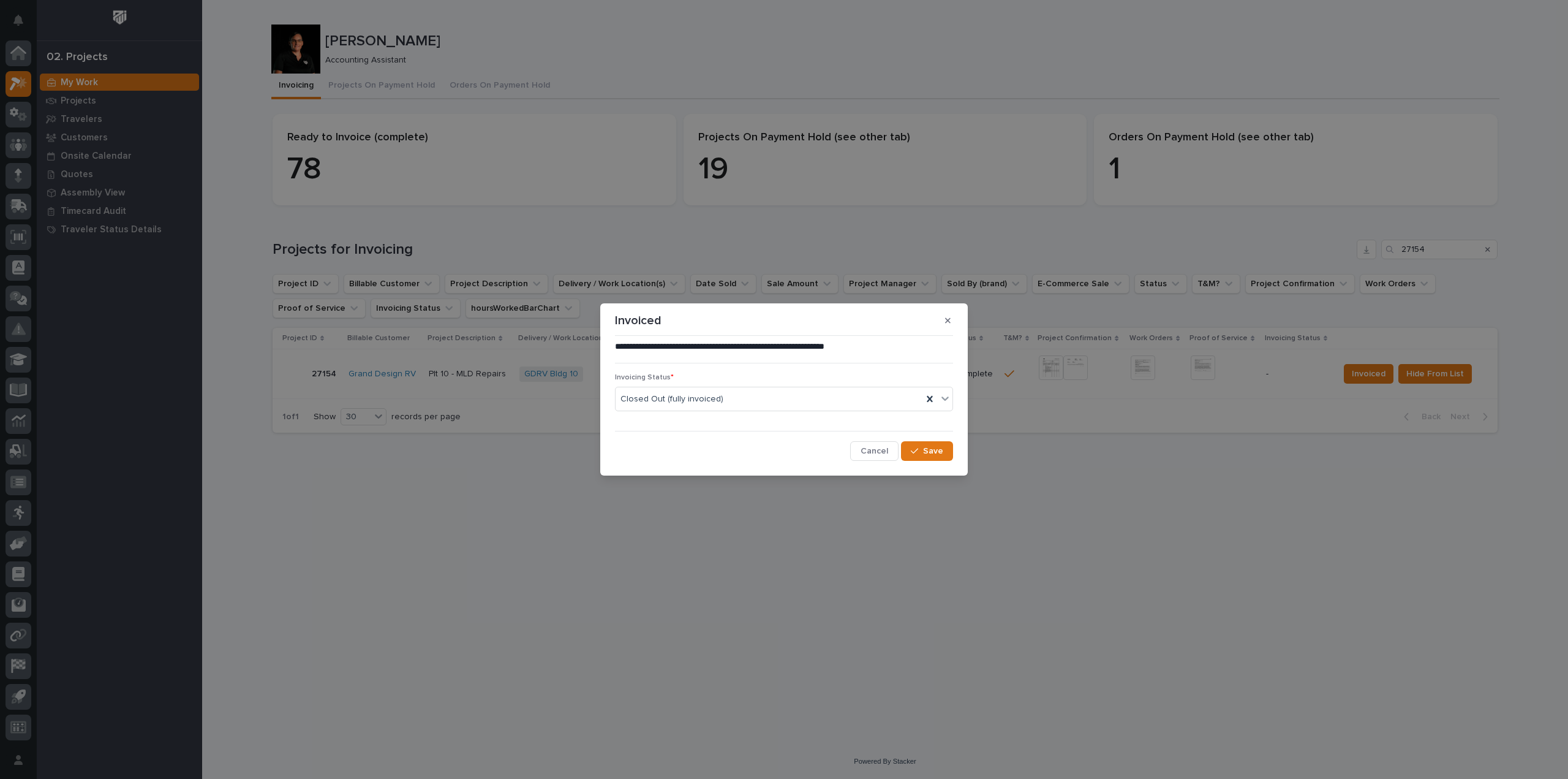
drag, startPoint x: 942, startPoint y: 450, endPoint x: 948, endPoint y: 504, distance: 54.3
click at [942, 450] on span "Save" at bounding box center [933, 451] width 20 height 11
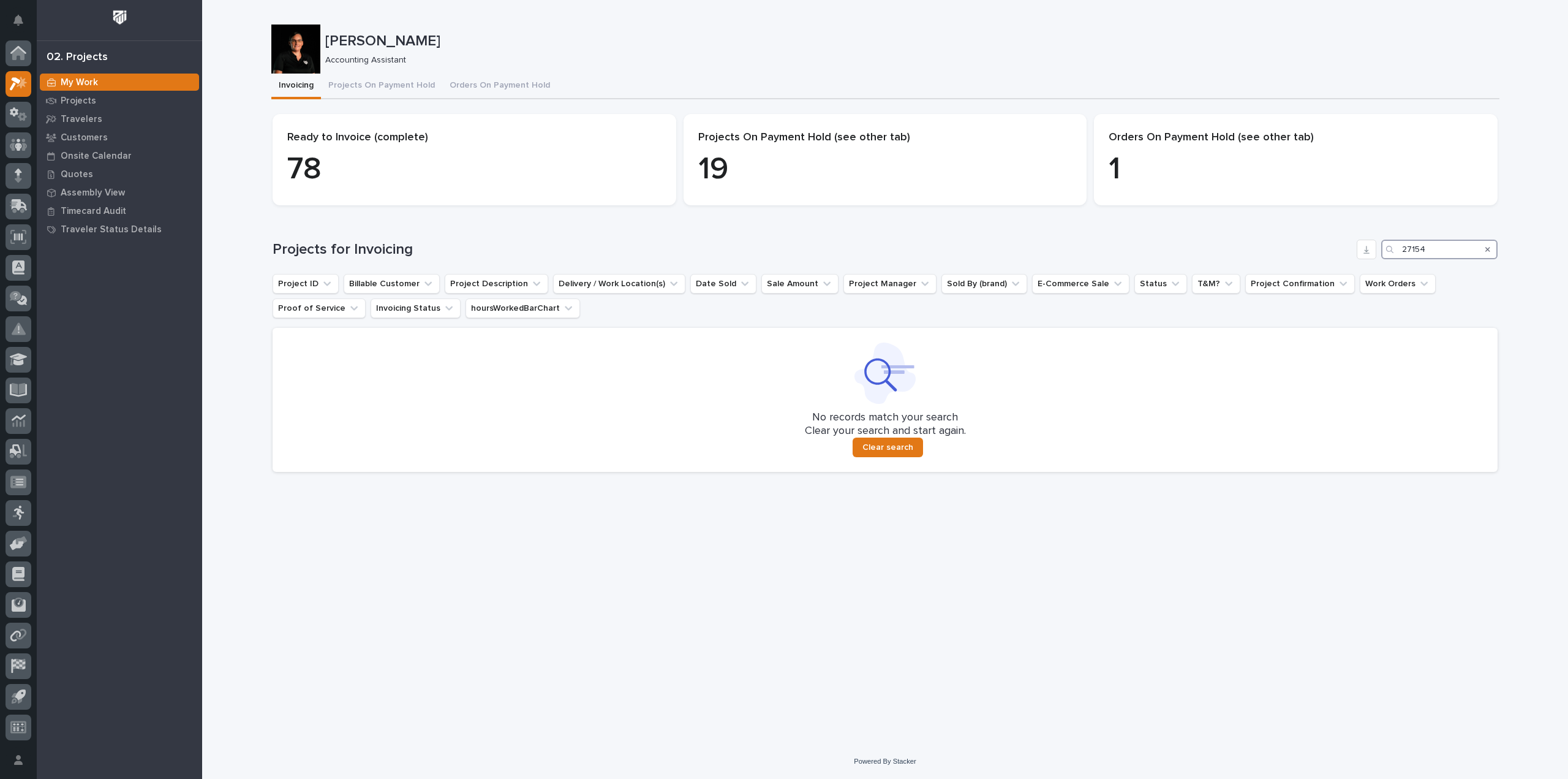
drag, startPoint x: 1456, startPoint y: 253, endPoint x: 1288, endPoint y: 261, distance: 168.2
click at [1288, 261] on div "Projects for Invoicing 27154 Project ID Billable Customer Project Description D…" at bounding box center [885, 355] width 1225 height 232
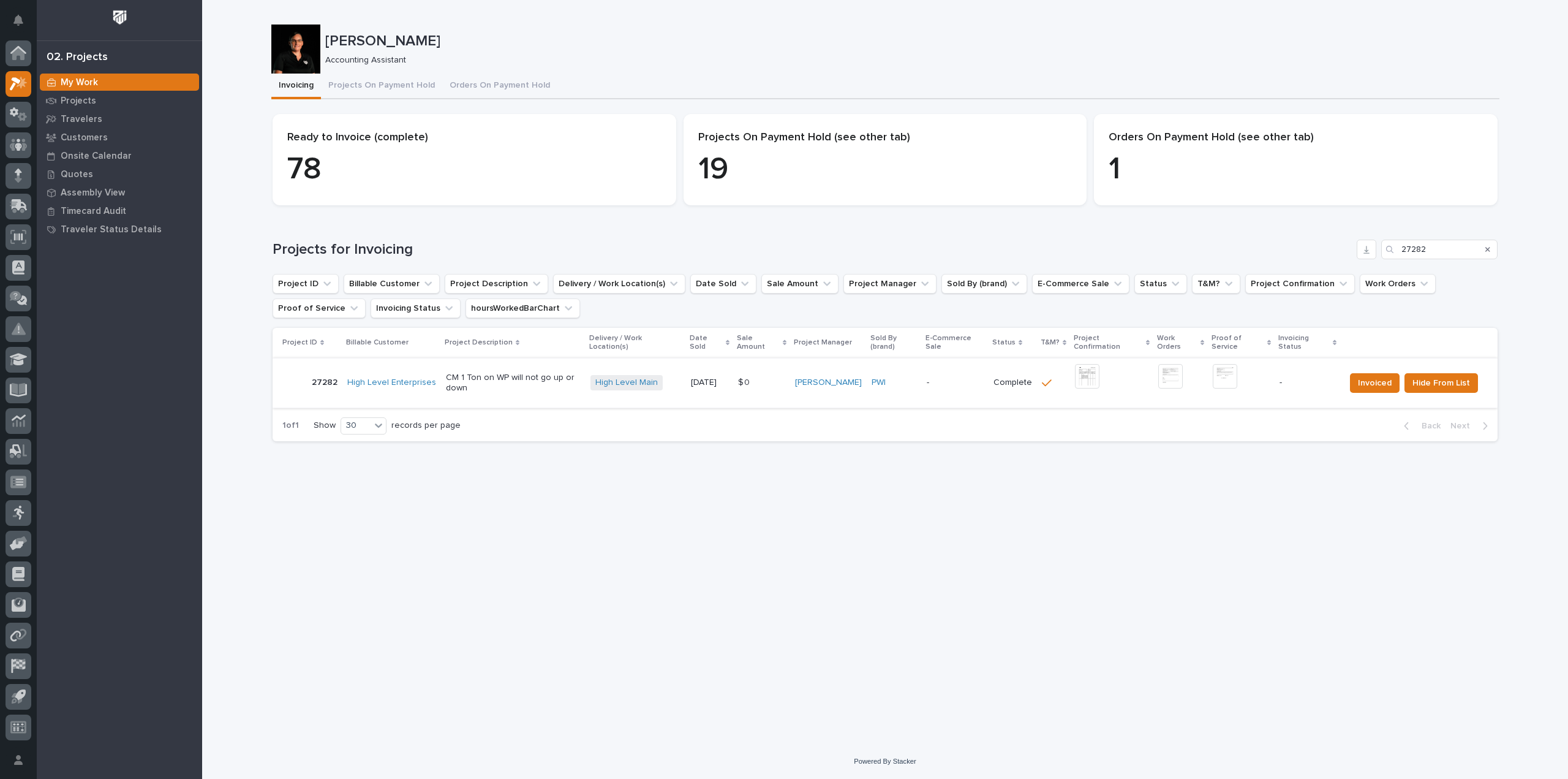
click at [1080, 372] on img at bounding box center [1087, 376] width 24 height 24
click at [1228, 370] on img at bounding box center [1225, 376] width 24 height 24
click at [1225, 375] on img at bounding box center [1225, 376] width 24 height 24
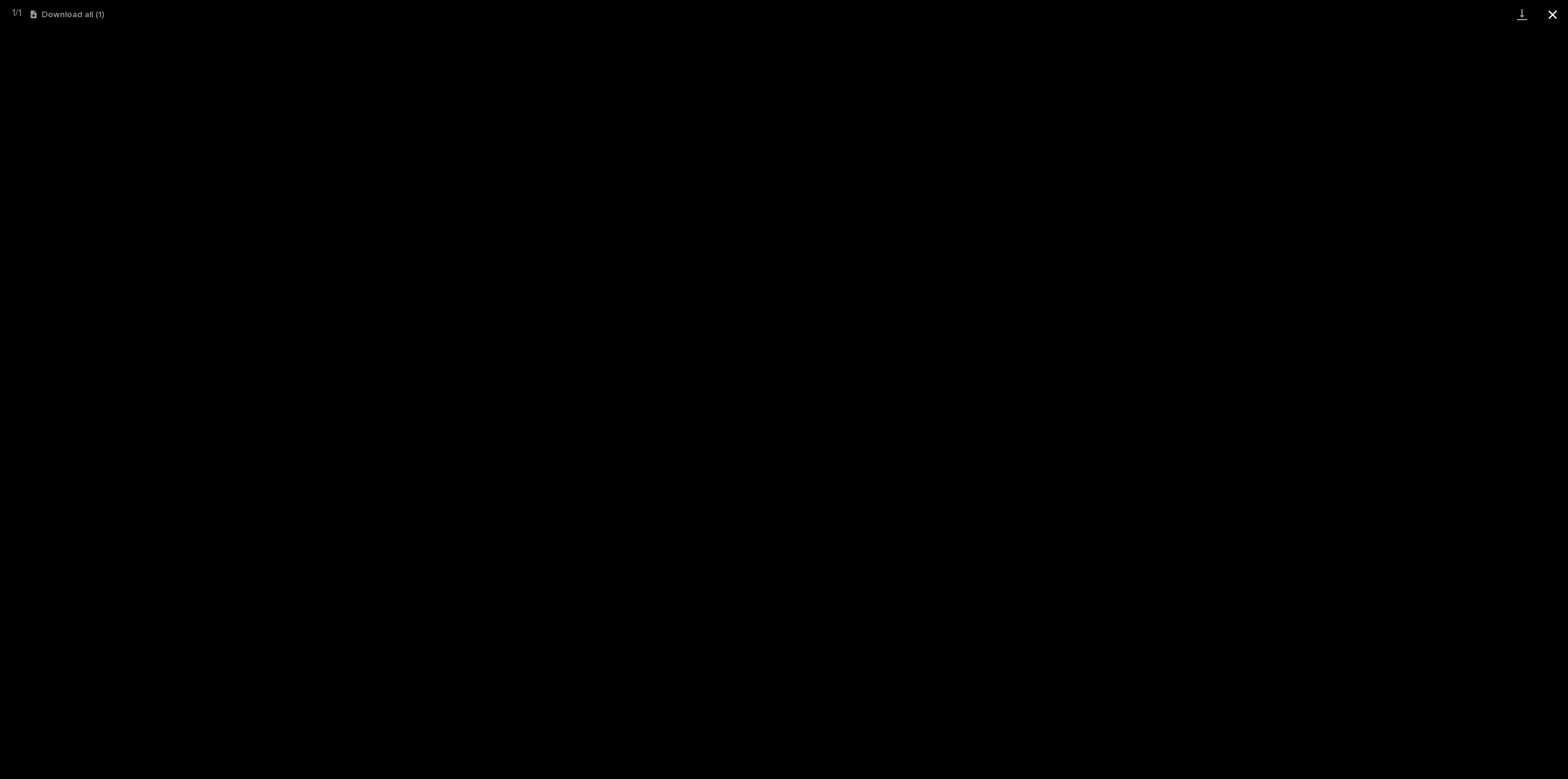
click at [1564, 11] on button "Close gallery" at bounding box center [1552, 14] width 31 height 28
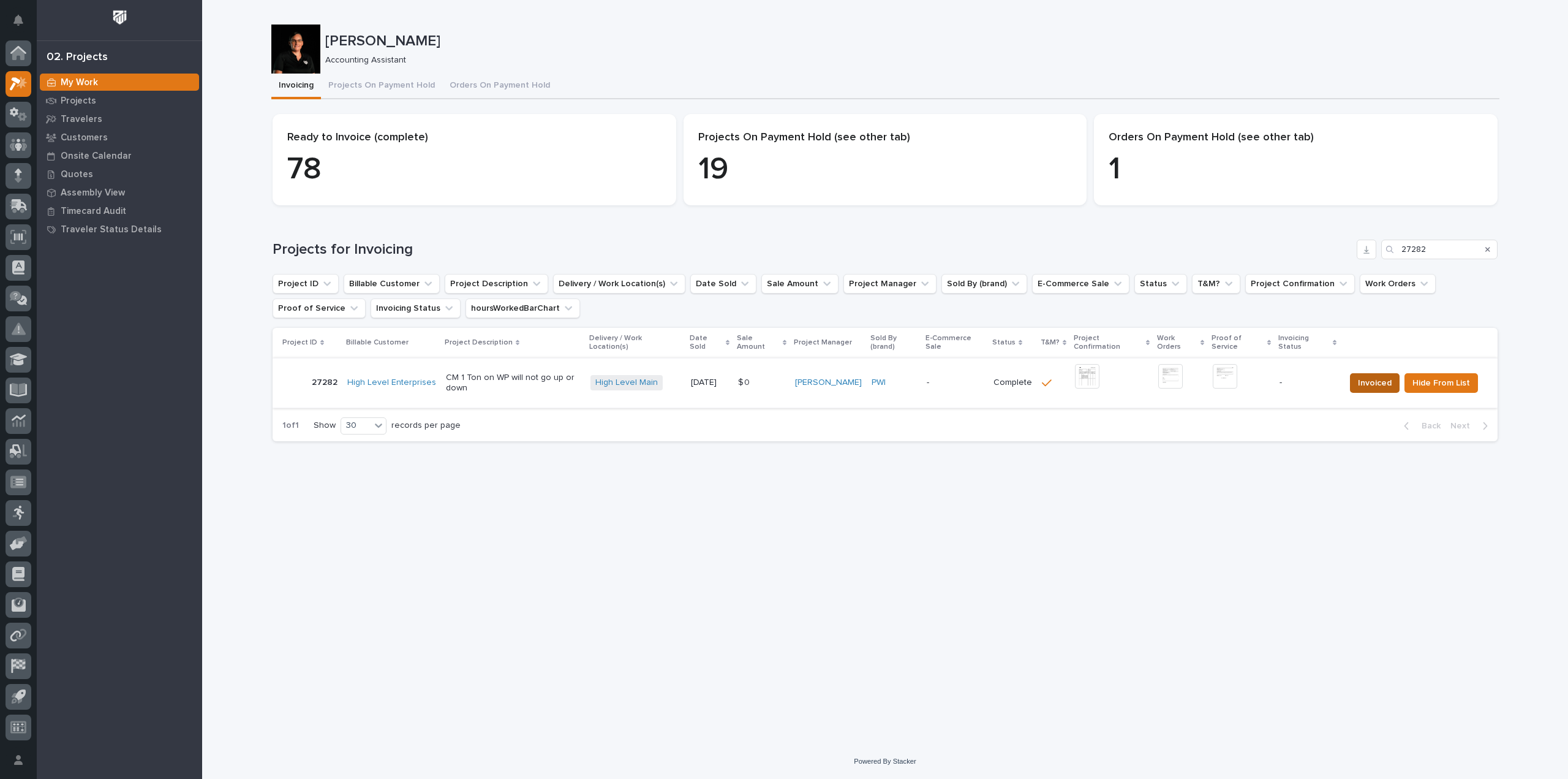
click at [1377, 379] on span "Invoiced" at bounding box center [1374, 383] width 33 height 15
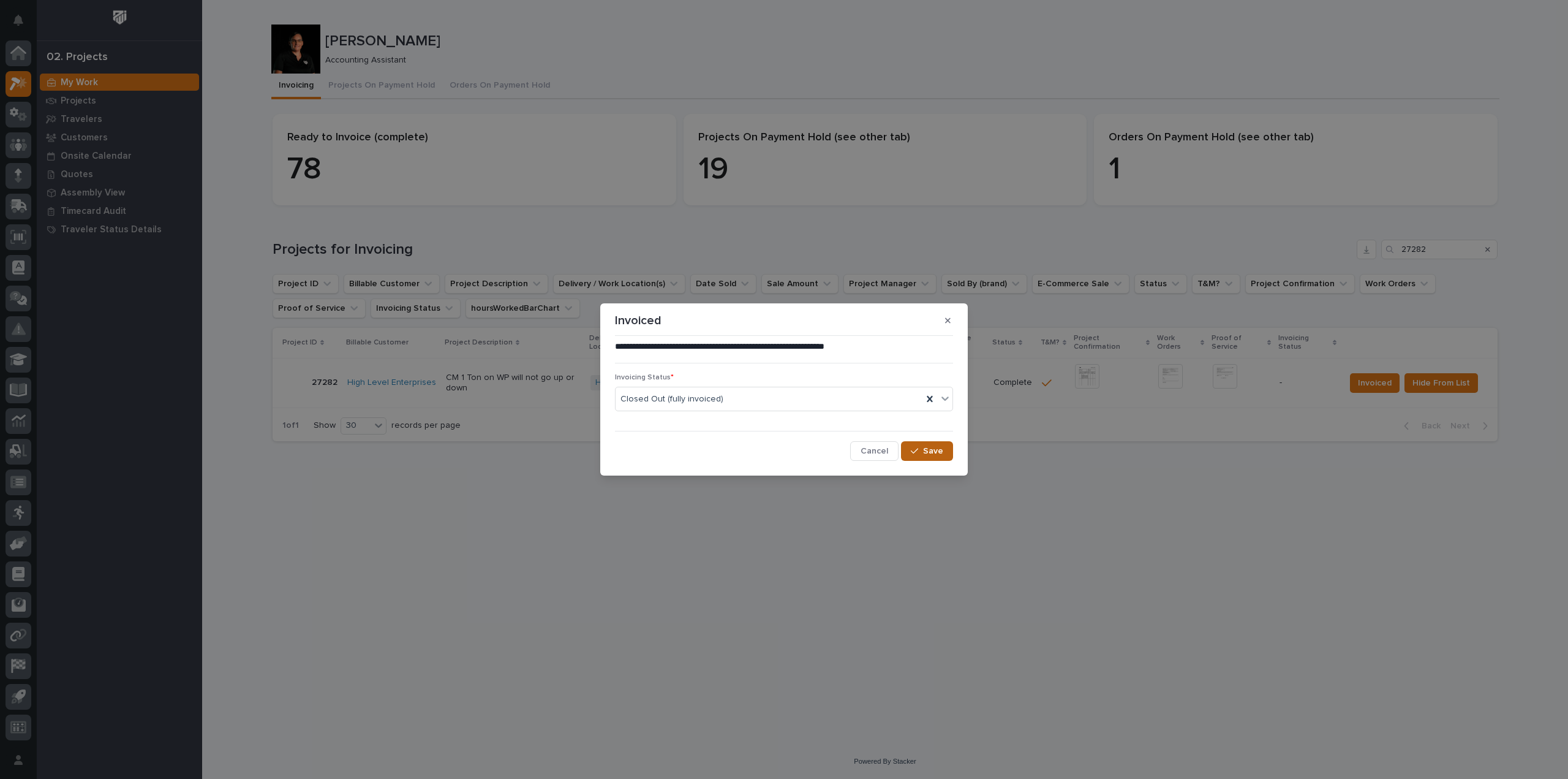
click at [933, 453] on span "Save" at bounding box center [933, 451] width 20 height 11
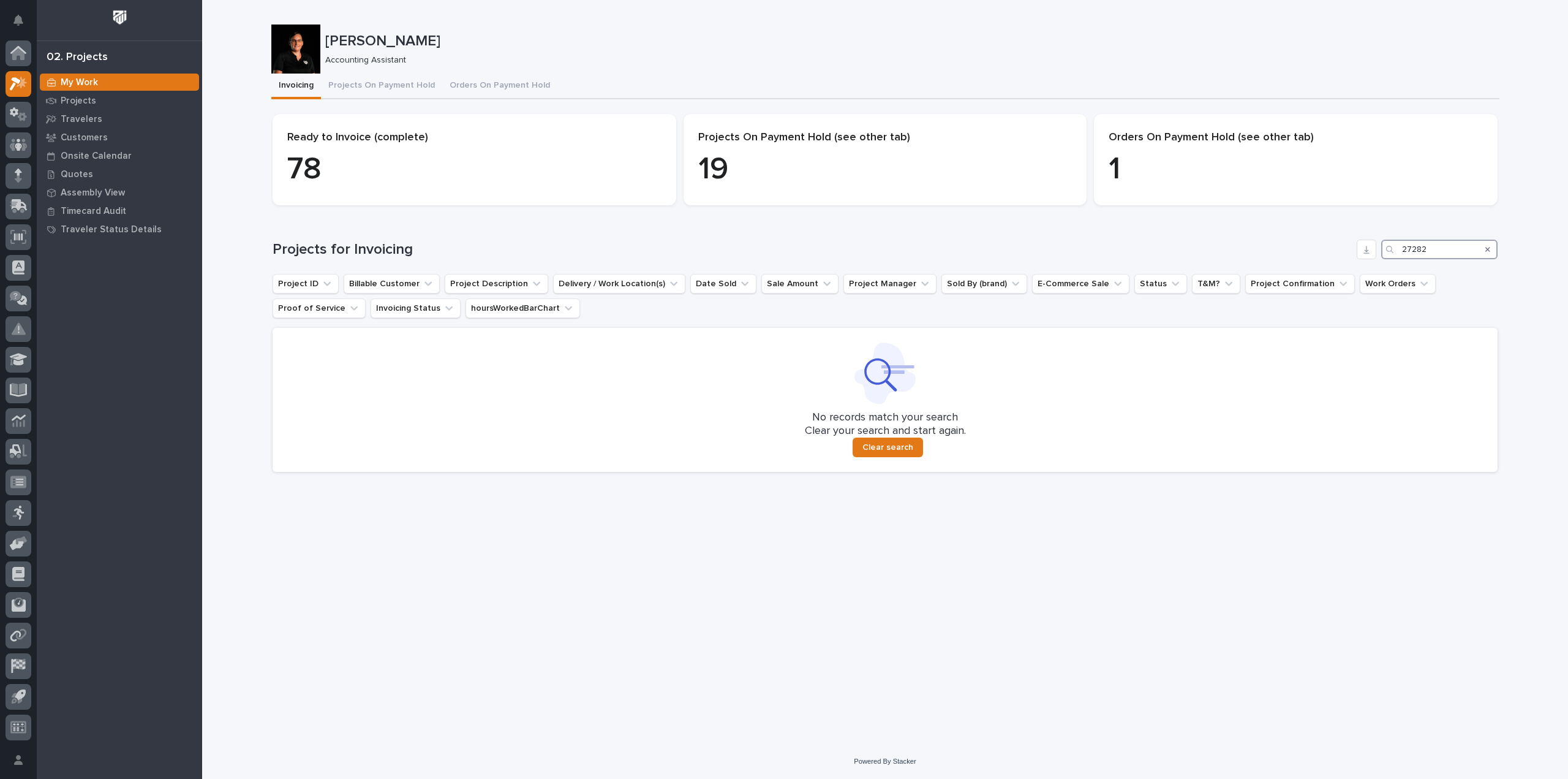
drag, startPoint x: 1439, startPoint y: 246, endPoint x: 1307, endPoint y: 269, distance: 134.0
click at [1307, 269] on div "Projects for Invoicing 27282 Project ID Billable Customer Project Description D…" at bounding box center [885, 355] width 1225 height 232
type input "27288"
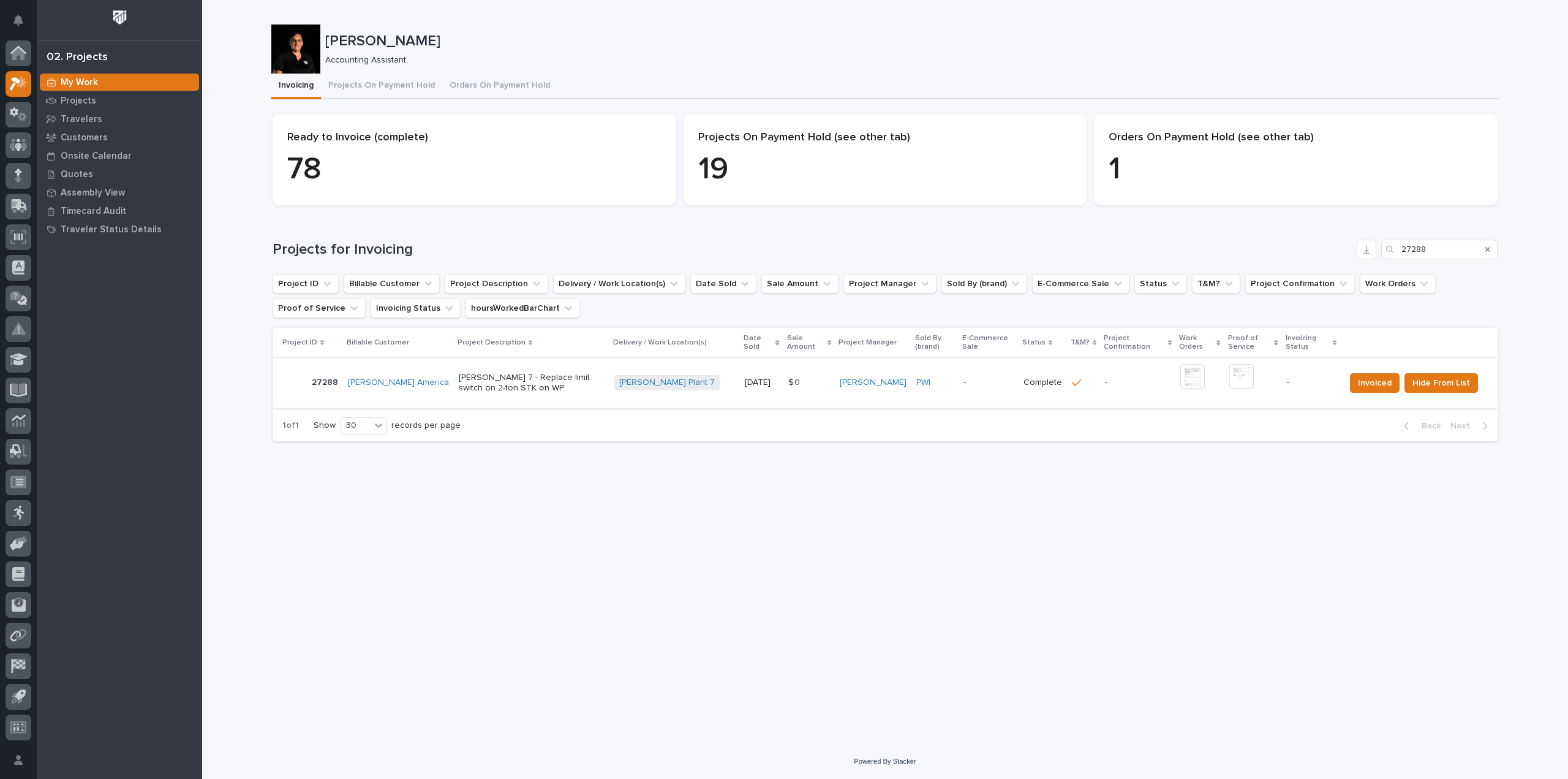
click at [1180, 380] on img at bounding box center [1192, 376] width 24 height 24
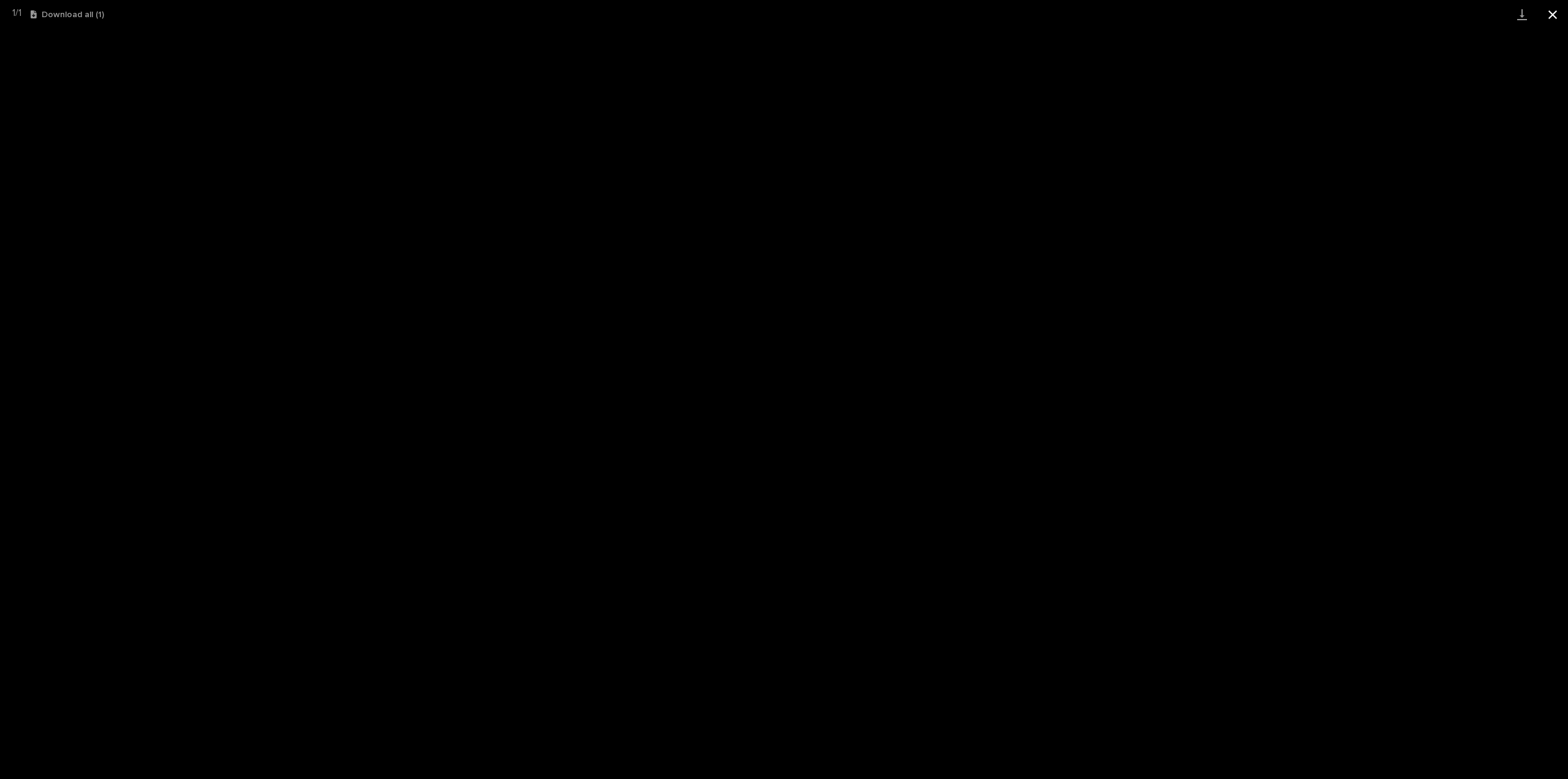
click at [1550, 9] on button "Close gallery" at bounding box center [1552, 14] width 31 height 28
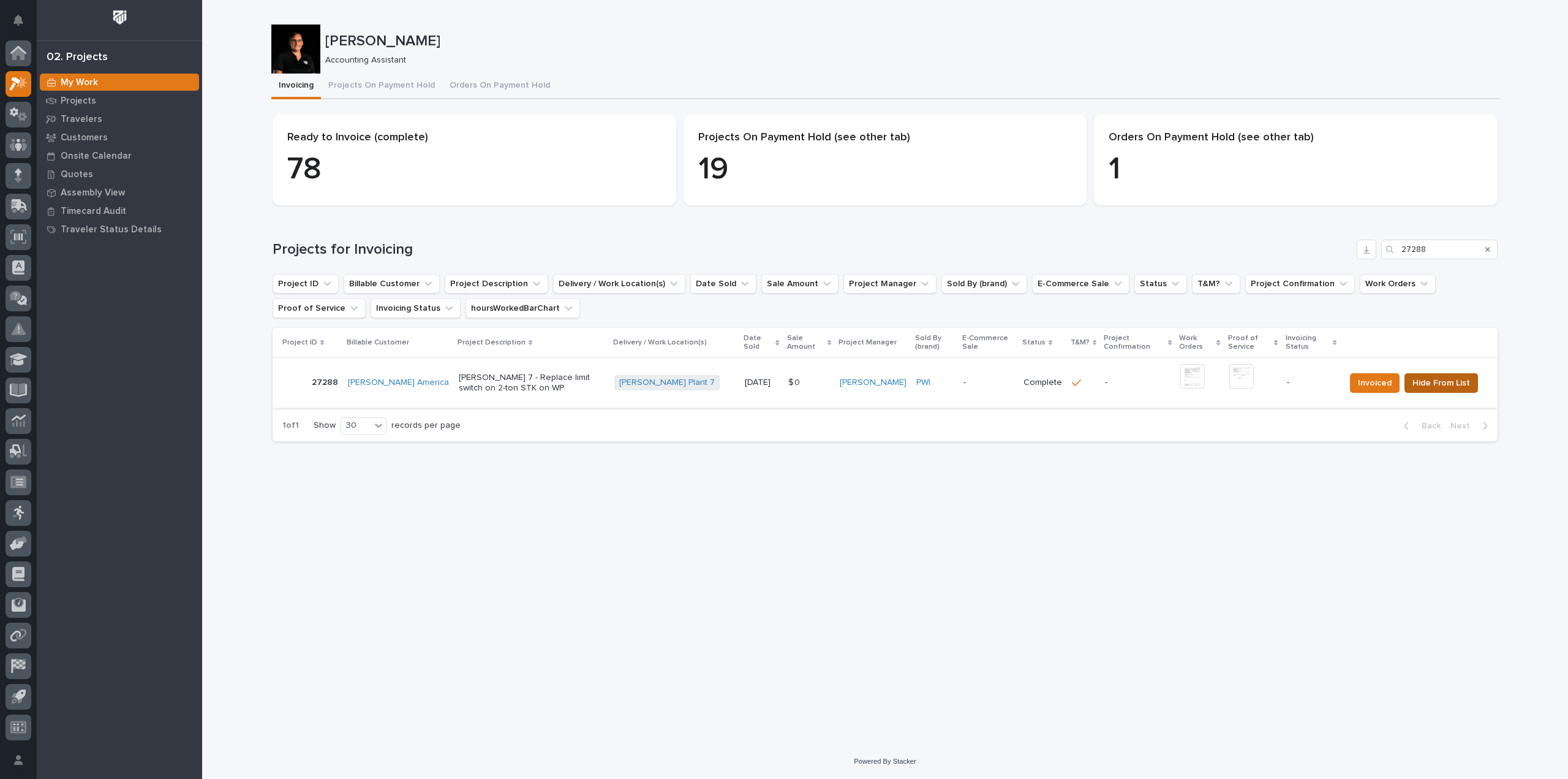
click at [1441, 387] on span "Hide From List" at bounding box center [1441, 383] width 58 height 15
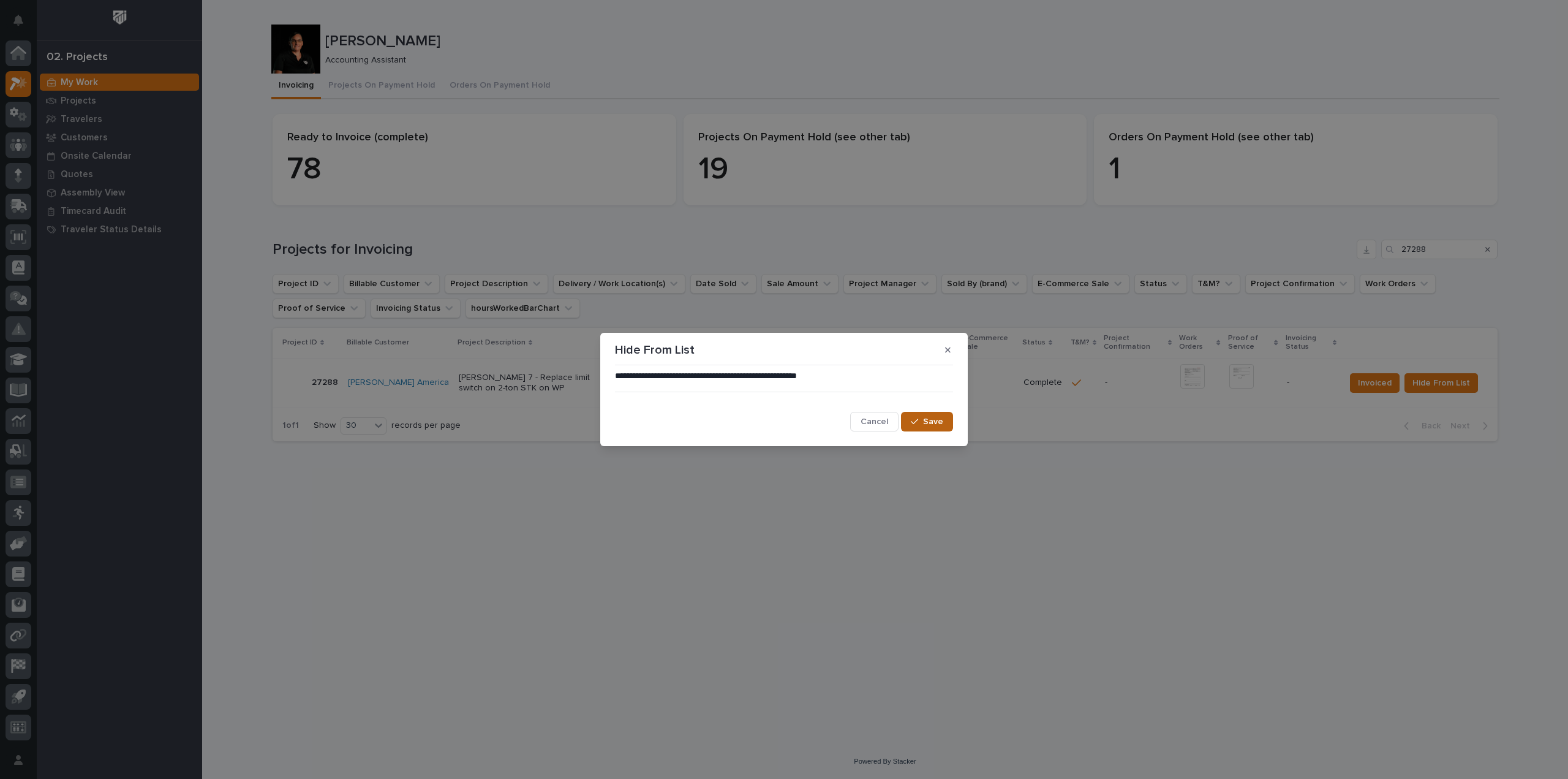
click at [930, 426] on span "Save" at bounding box center [933, 421] width 20 height 11
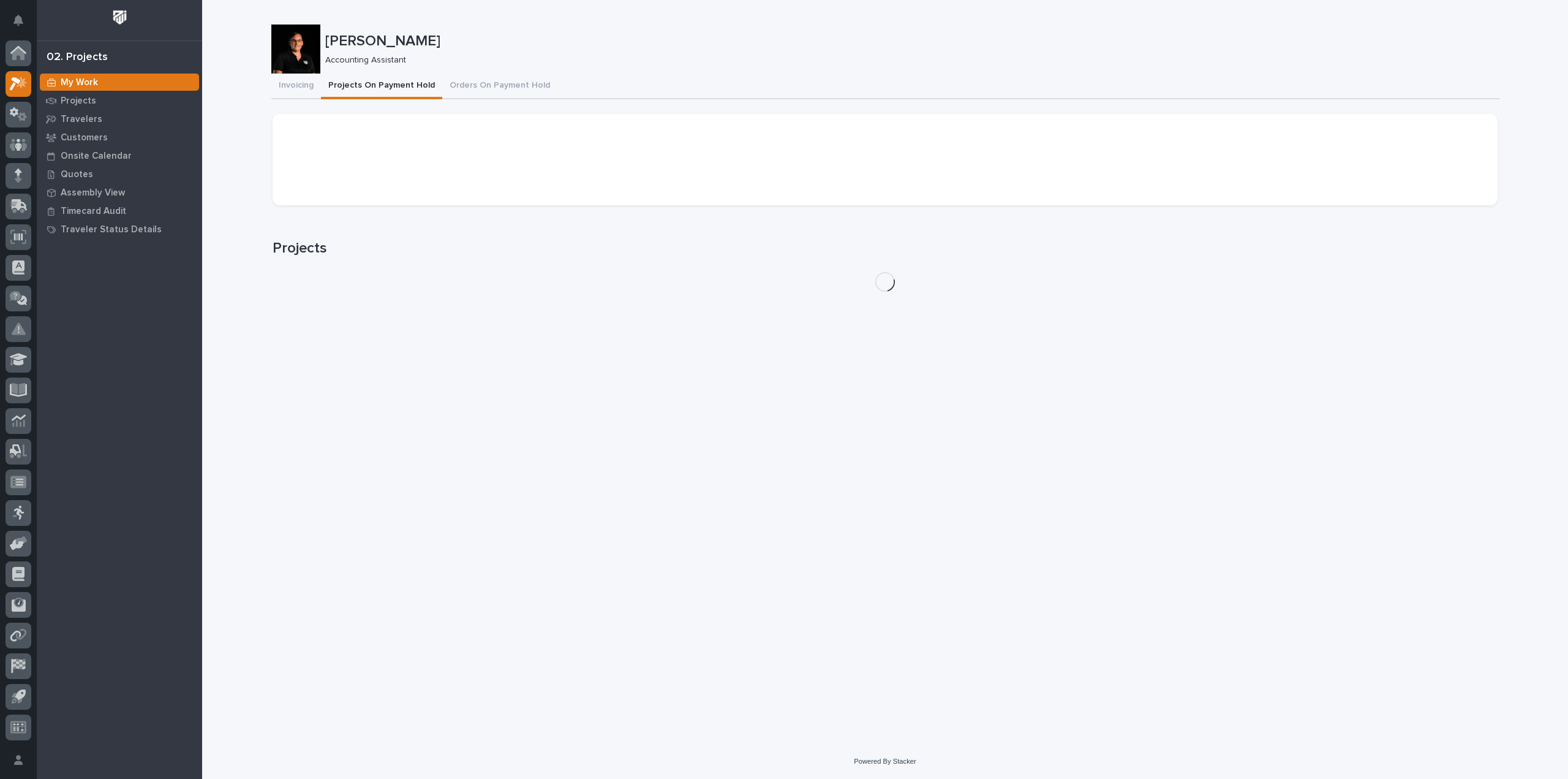
click at [380, 89] on button "Projects On Payment Hold" at bounding box center [382, 86] width 121 height 26
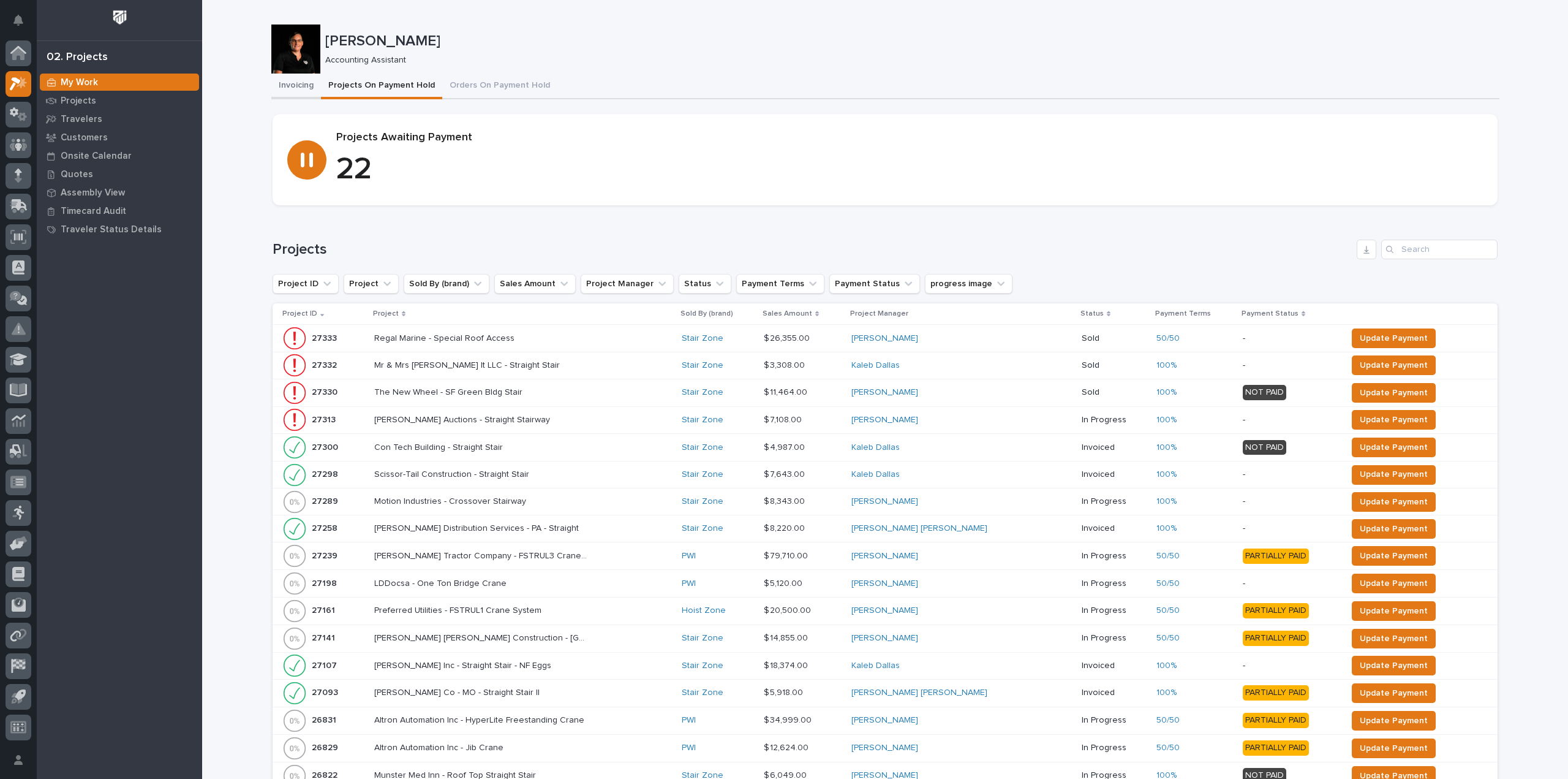
click at [296, 91] on button "Invoicing" at bounding box center [296, 86] width 50 height 26
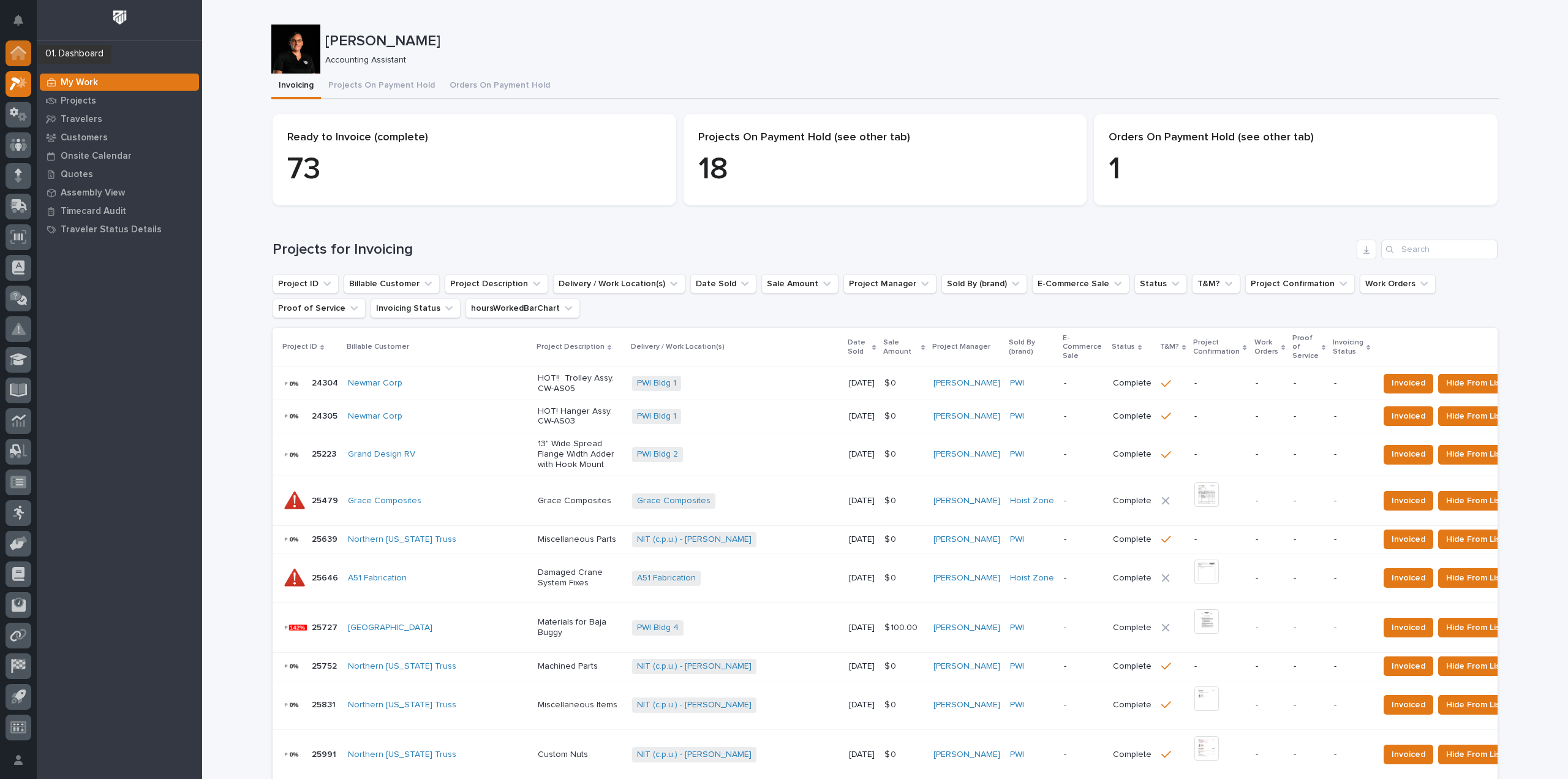
click at [28, 55] on div at bounding box center [19, 53] width 26 height 26
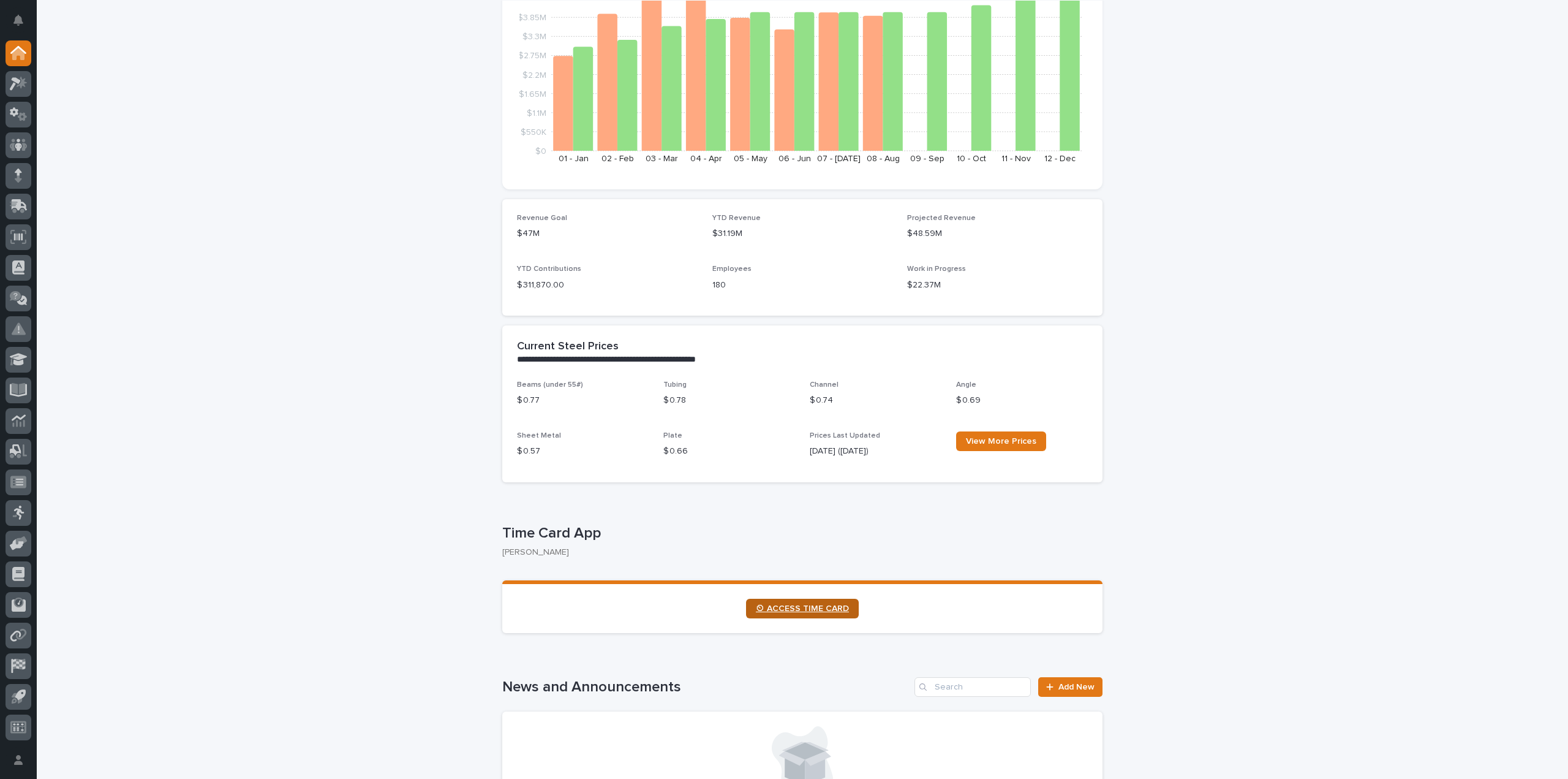
scroll to position [184, 0]
click at [793, 616] on link "⏲ ACCESS TIME CARD" at bounding box center [802, 608] width 112 height 20
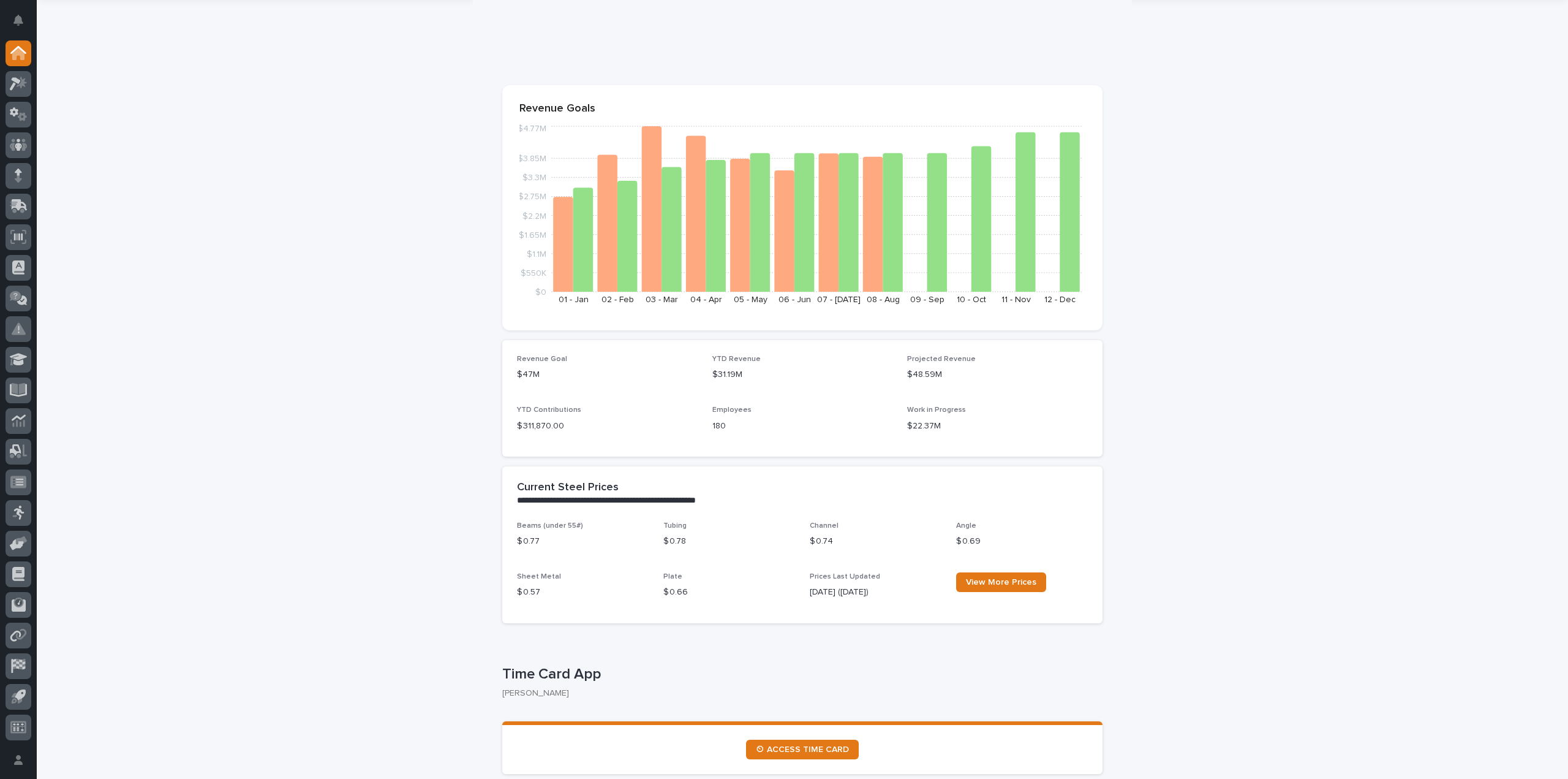
scroll to position [0, 0]
